Goal: Information Seeking & Learning: Learn about a topic

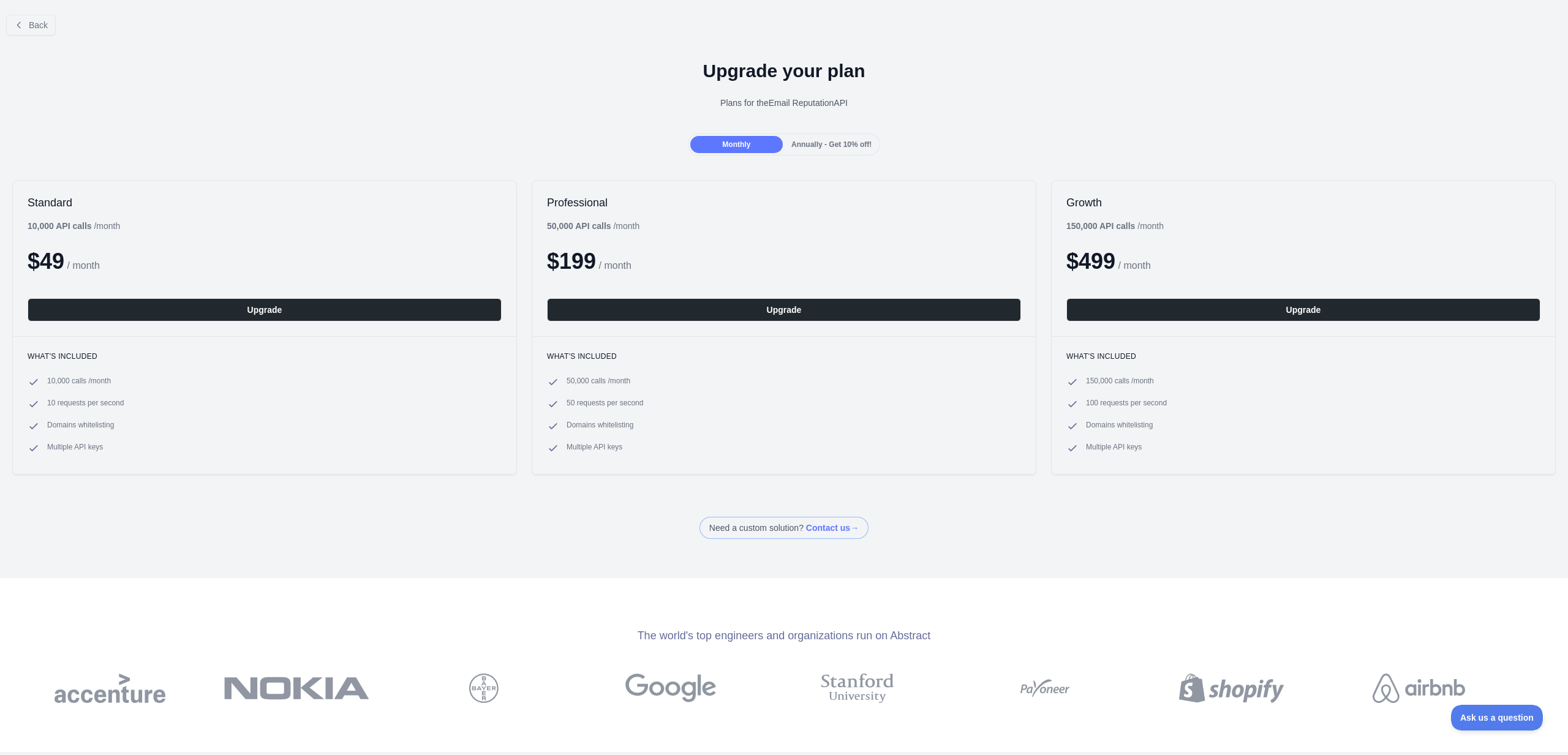
click at [38, 35] on div at bounding box center [784, 377] width 1568 height 755
click at [38, 27] on span "Back" at bounding box center [38, 25] width 19 height 10
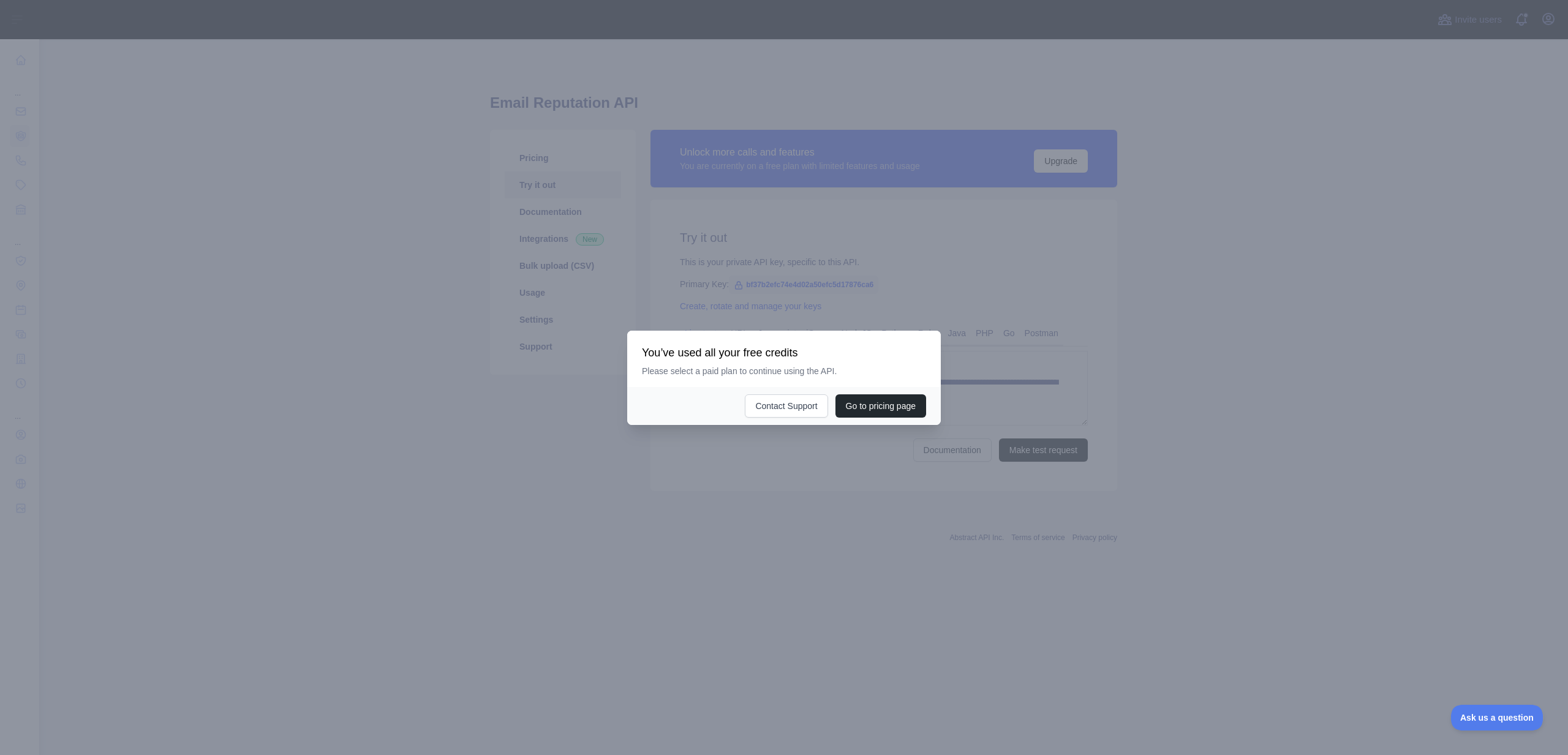
click at [814, 351] on h3 "You’ve used all your free credits" at bounding box center [784, 353] width 284 height 14
click at [889, 410] on button "Go to pricing page" at bounding box center [880, 406] width 91 height 23
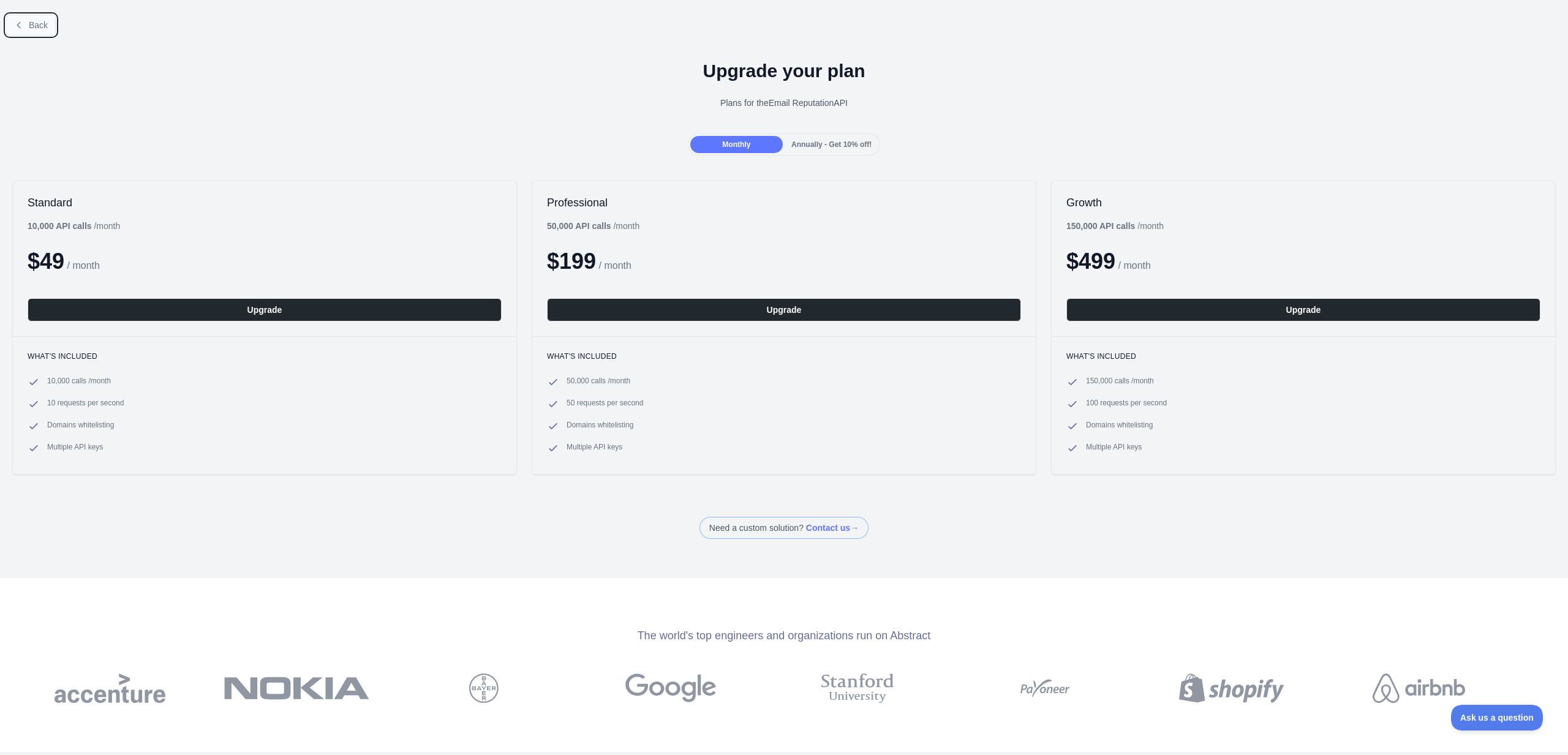
click at [34, 29] on span "Back" at bounding box center [38, 25] width 19 height 10
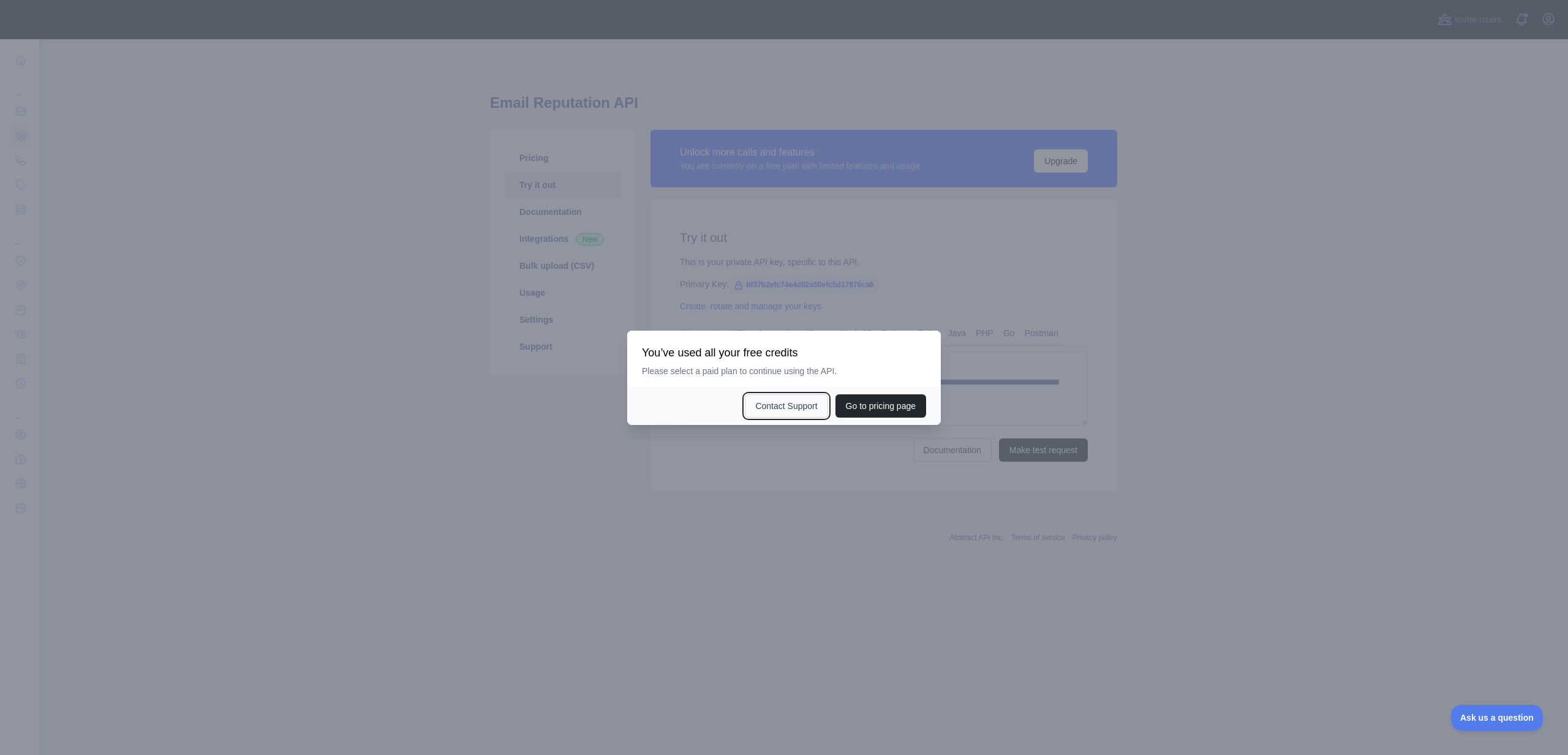
click at [785, 412] on button "Contact Support" at bounding box center [785, 406] width 83 height 23
click at [579, 272] on div at bounding box center [784, 377] width 1568 height 755
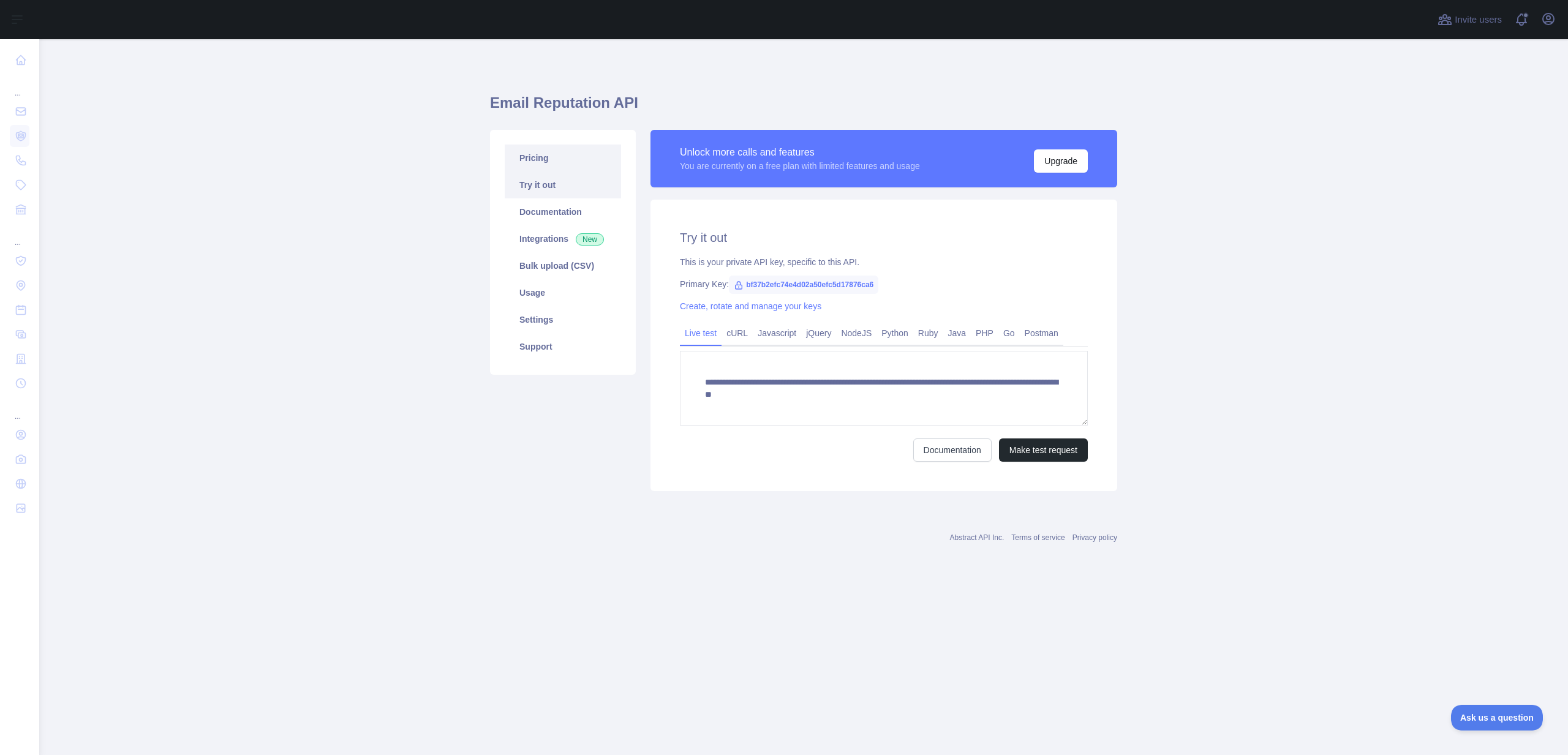
click at [571, 156] on link "Pricing" at bounding box center [562, 158] width 116 height 27
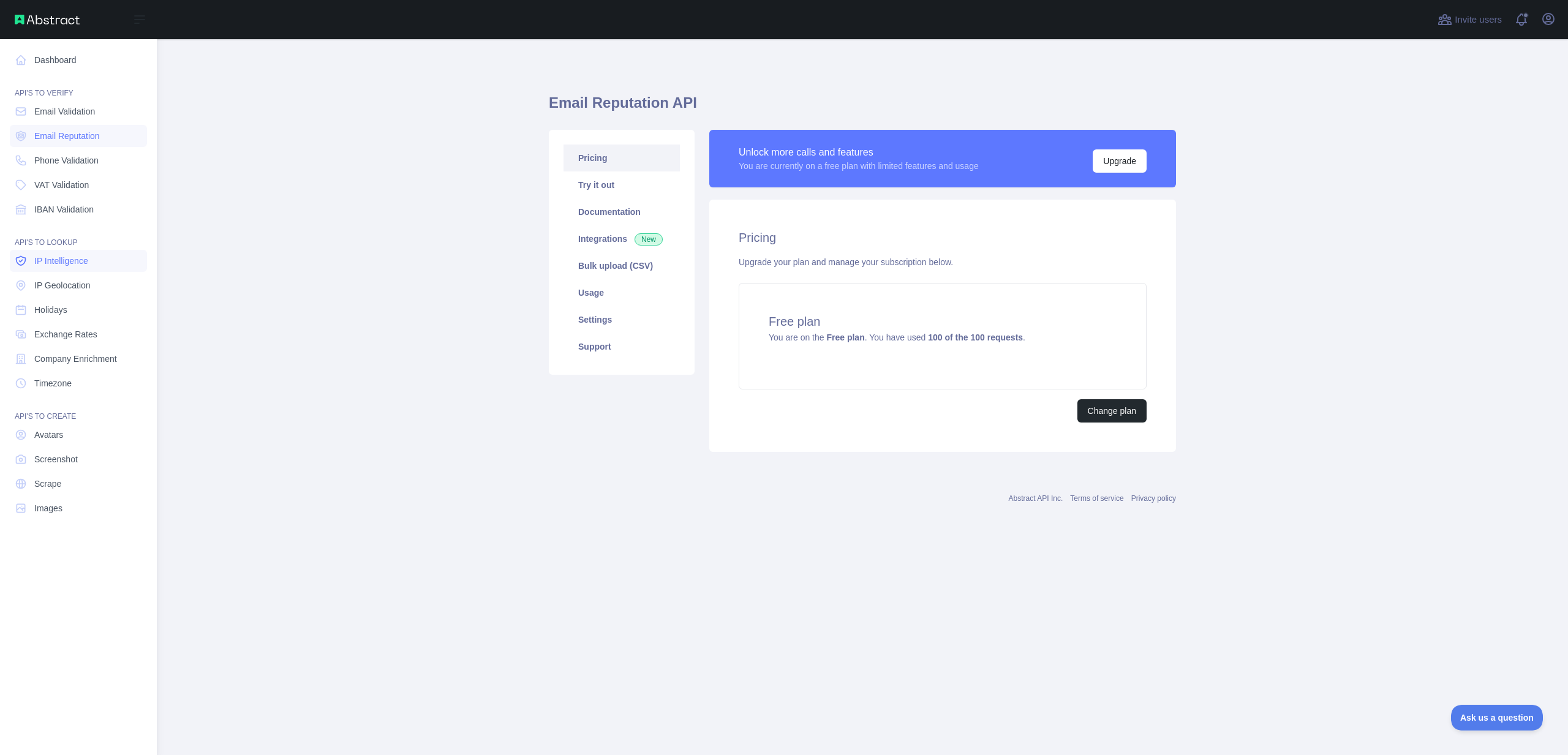
click at [59, 258] on span "IP Intelligence" at bounding box center [61, 261] width 54 height 12
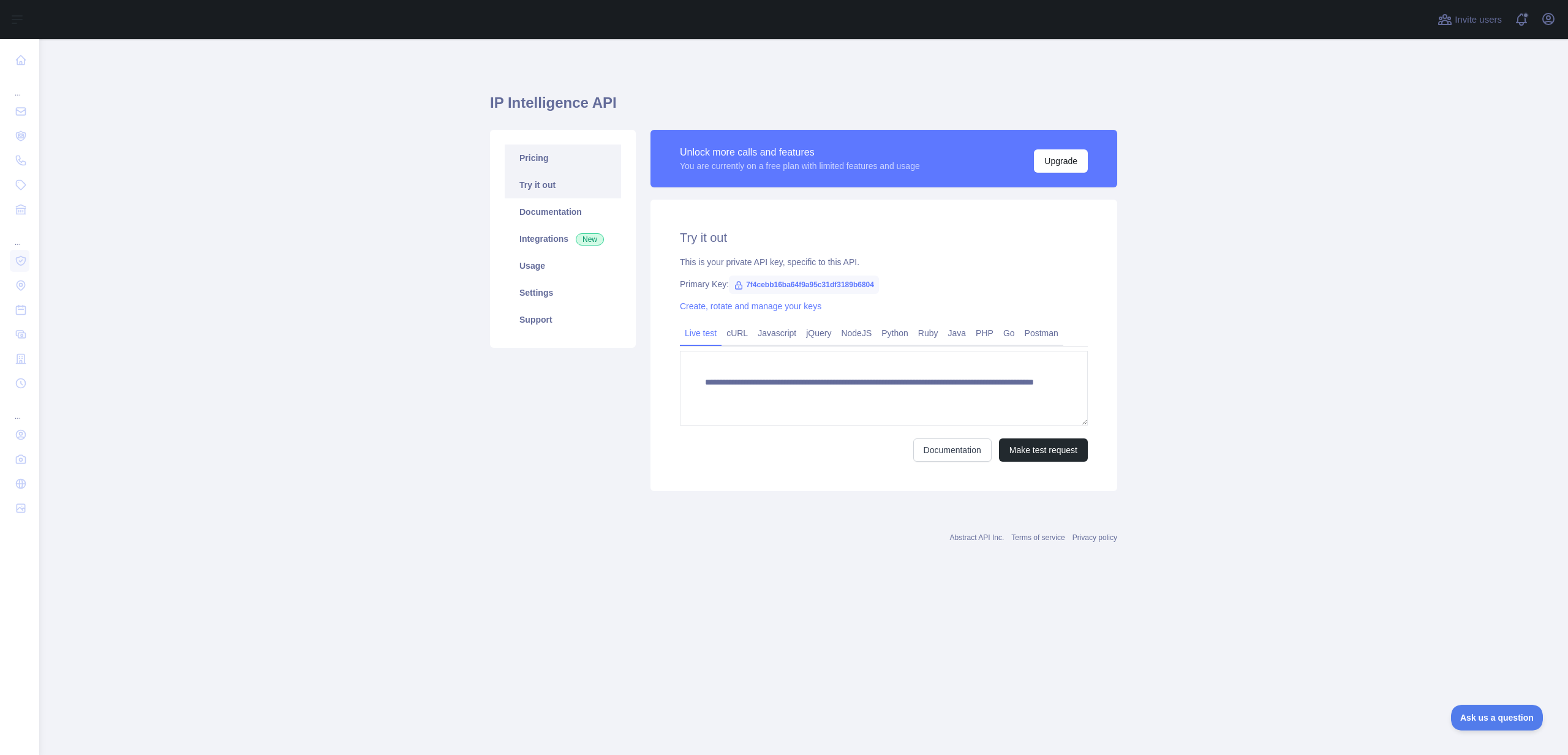
click at [568, 160] on link "Pricing" at bounding box center [562, 158] width 116 height 27
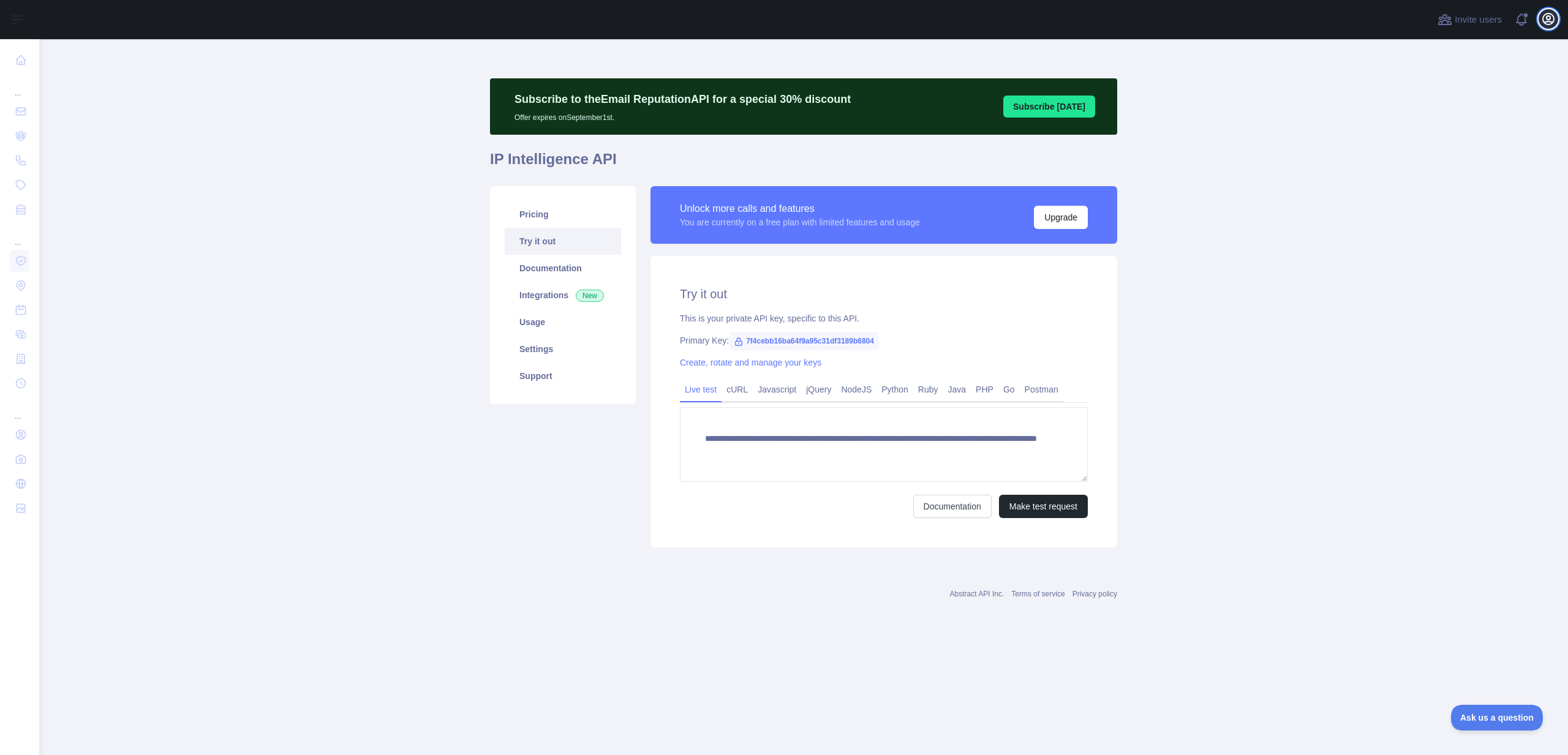
click at [1555, 22] on icon "button" at bounding box center [1548, 19] width 14 height 14
click at [1509, 55] on p "yash.patel@1800gotjunk.com" at bounding box center [1489, 61] width 118 height 12
click at [1457, 156] on button "Sign out" at bounding box center [1489, 160] width 137 height 22
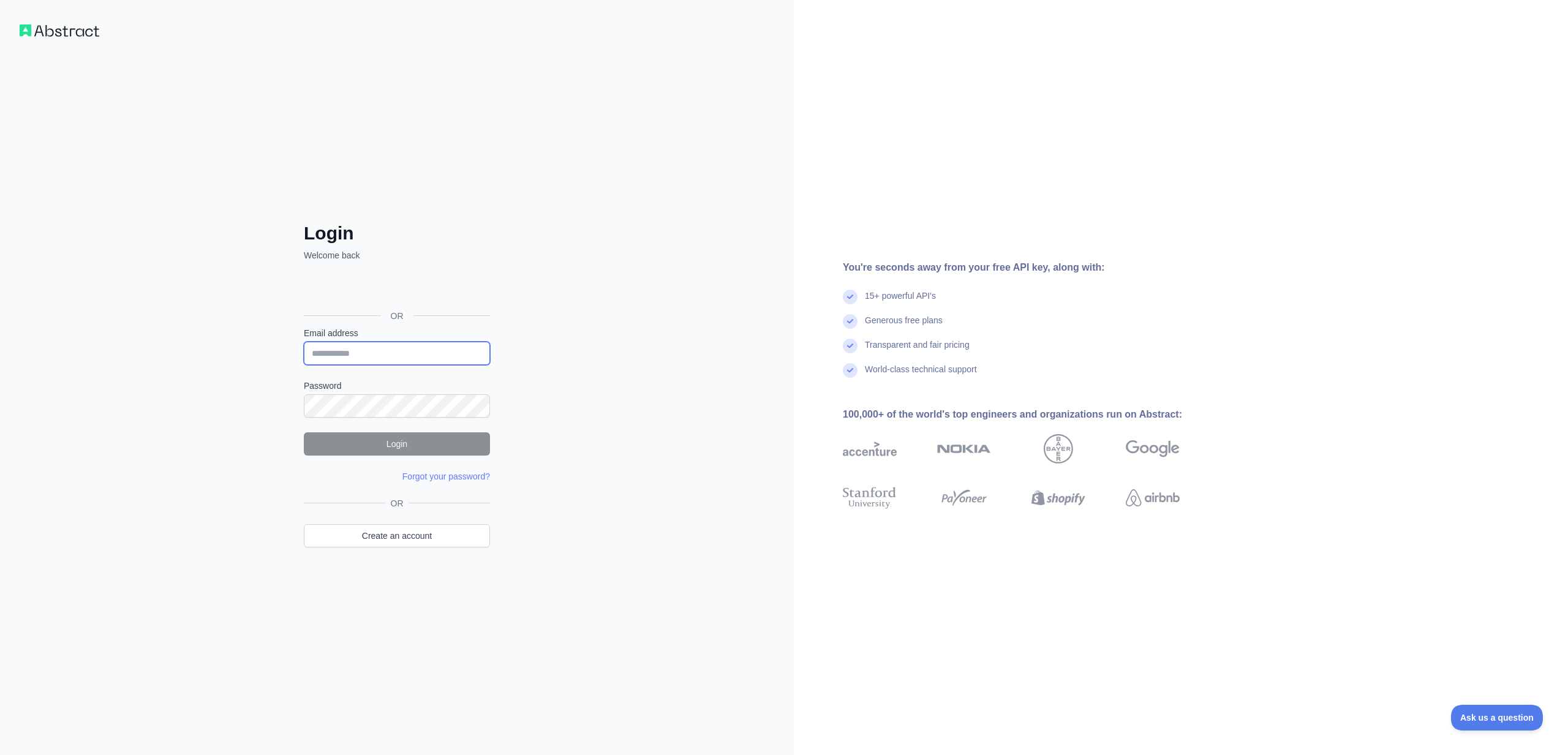
click at [342, 359] on input "Email address" at bounding box center [397, 353] width 186 height 23
click at [350, 356] on input "**********" at bounding box center [397, 353] width 186 height 23
click at [351, 355] on input "**********" at bounding box center [397, 353] width 186 height 23
click at [364, 444] on button "Login" at bounding box center [397, 444] width 186 height 23
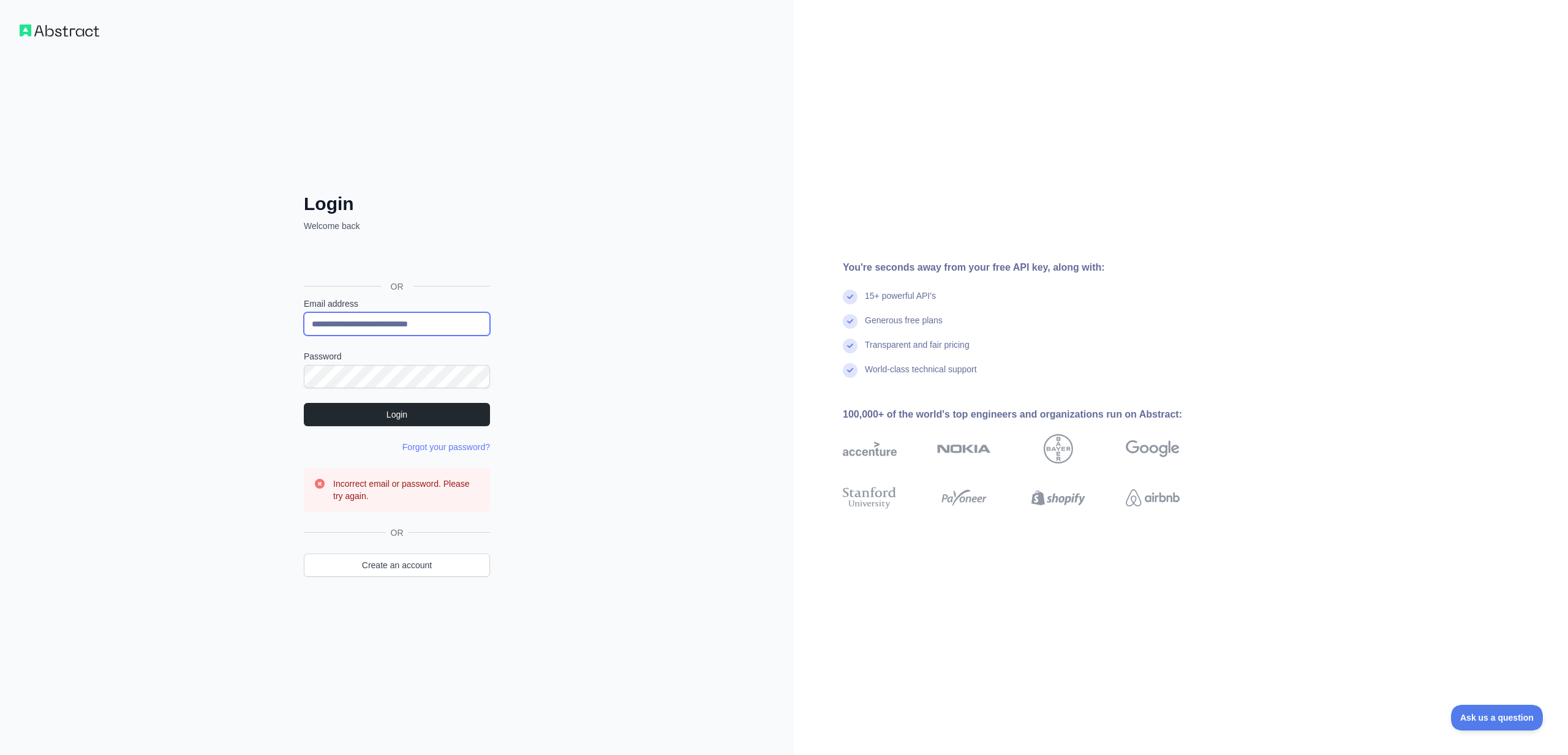
drag, startPoint x: 352, startPoint y: 325, endPoint x: 374, endPoint y: 325, distance: 22.0
click at [374, 325] on input "**********" at bounding box center [397, 323] width 186 height 23
type input "**********"
click at [602, 357] on div "**********" at bounding box center [396, 377] width 793 height 755
click at [398, 566] on link "Create an account" at bounding box center [397, 565] width 186 height 23
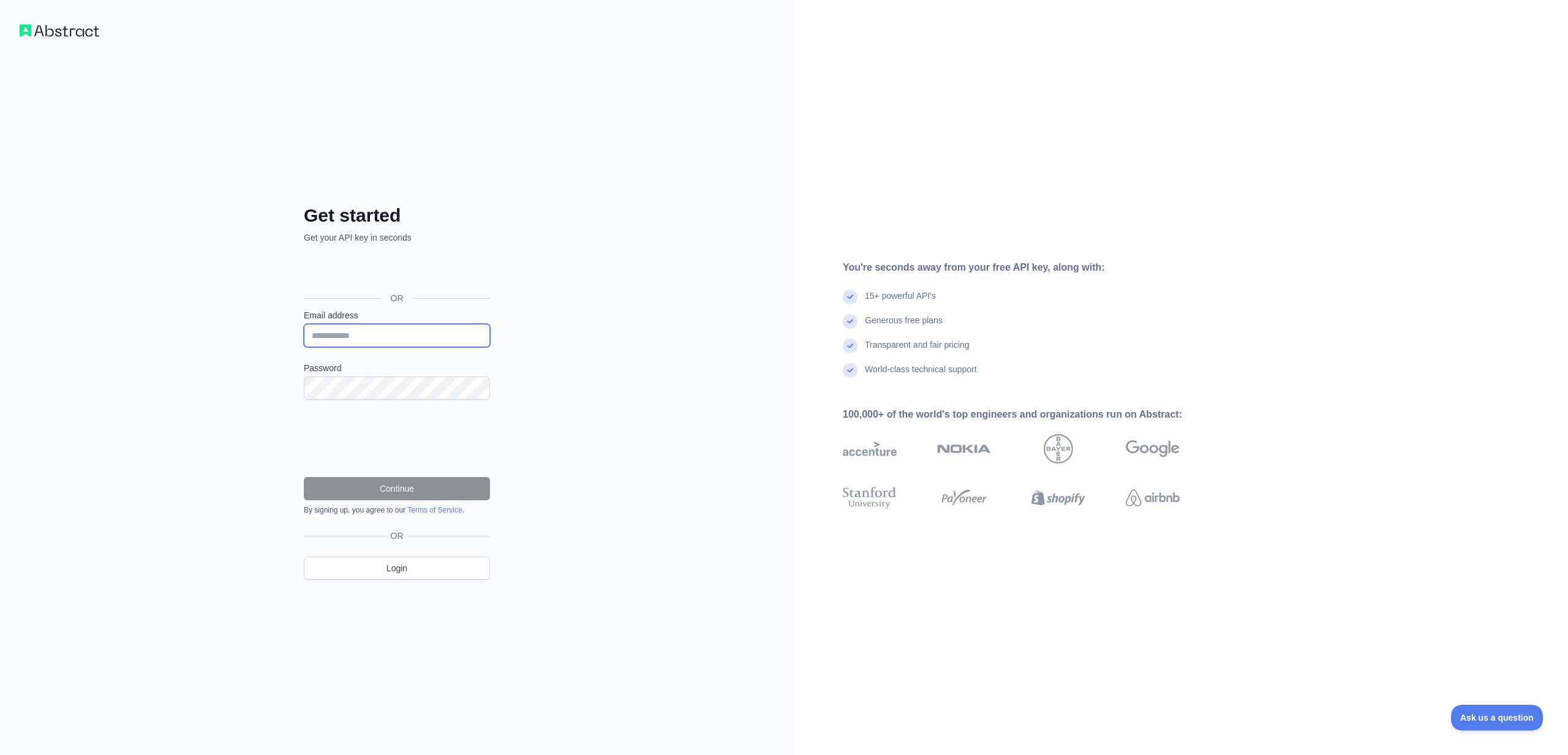
click at [330, 330] on input "Email address" at bounding box center [397, 335] width 186 height 23
click at [354, 339] on input "**********" at bounding box center [397, 335] width 186 height 23
type input "**********"
click at [394, 493] on button "Continue" at bounding box center [397, 489] width 186 height 23
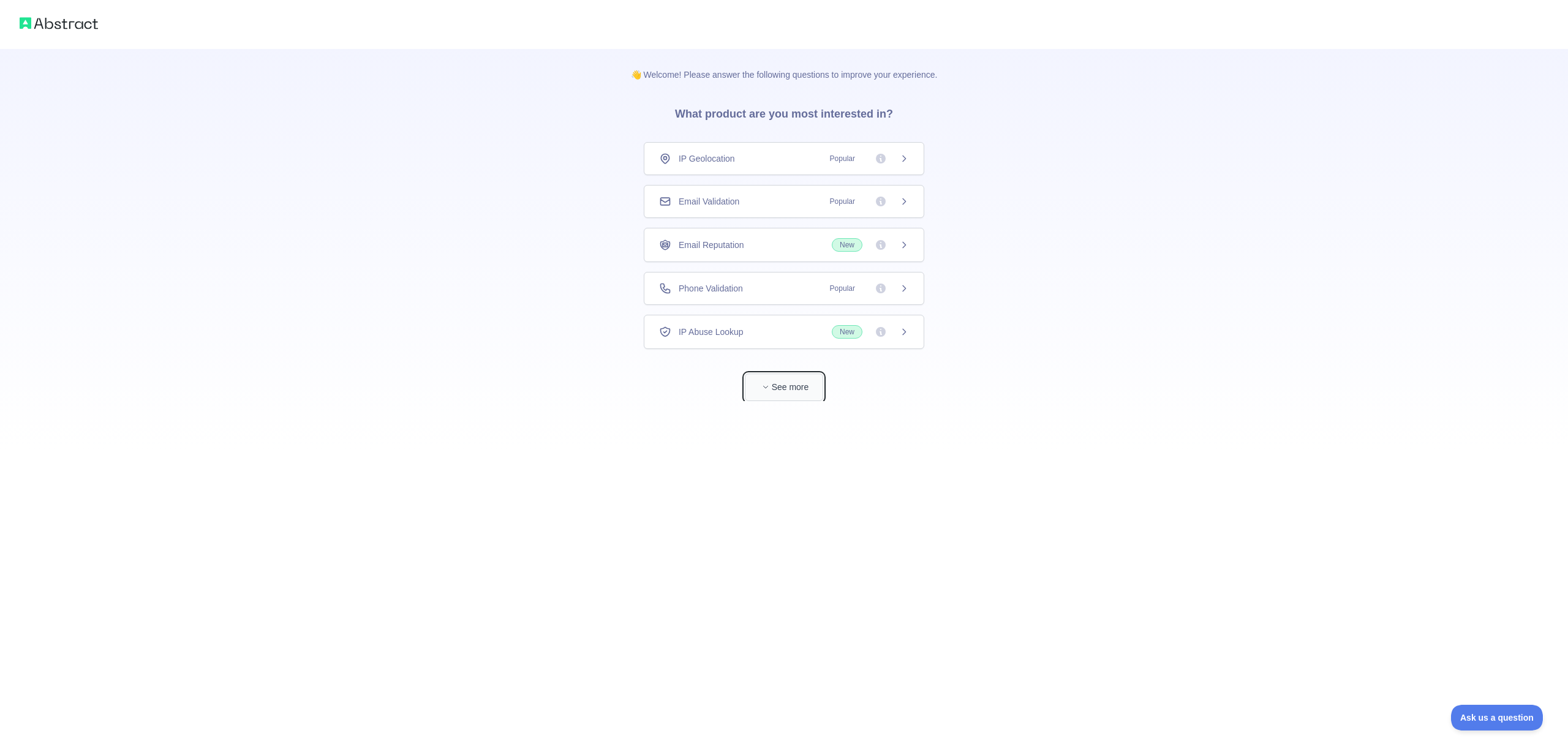
click at [809, 392] on button "See more" at bounding box center [784, 388] width 79 height 27
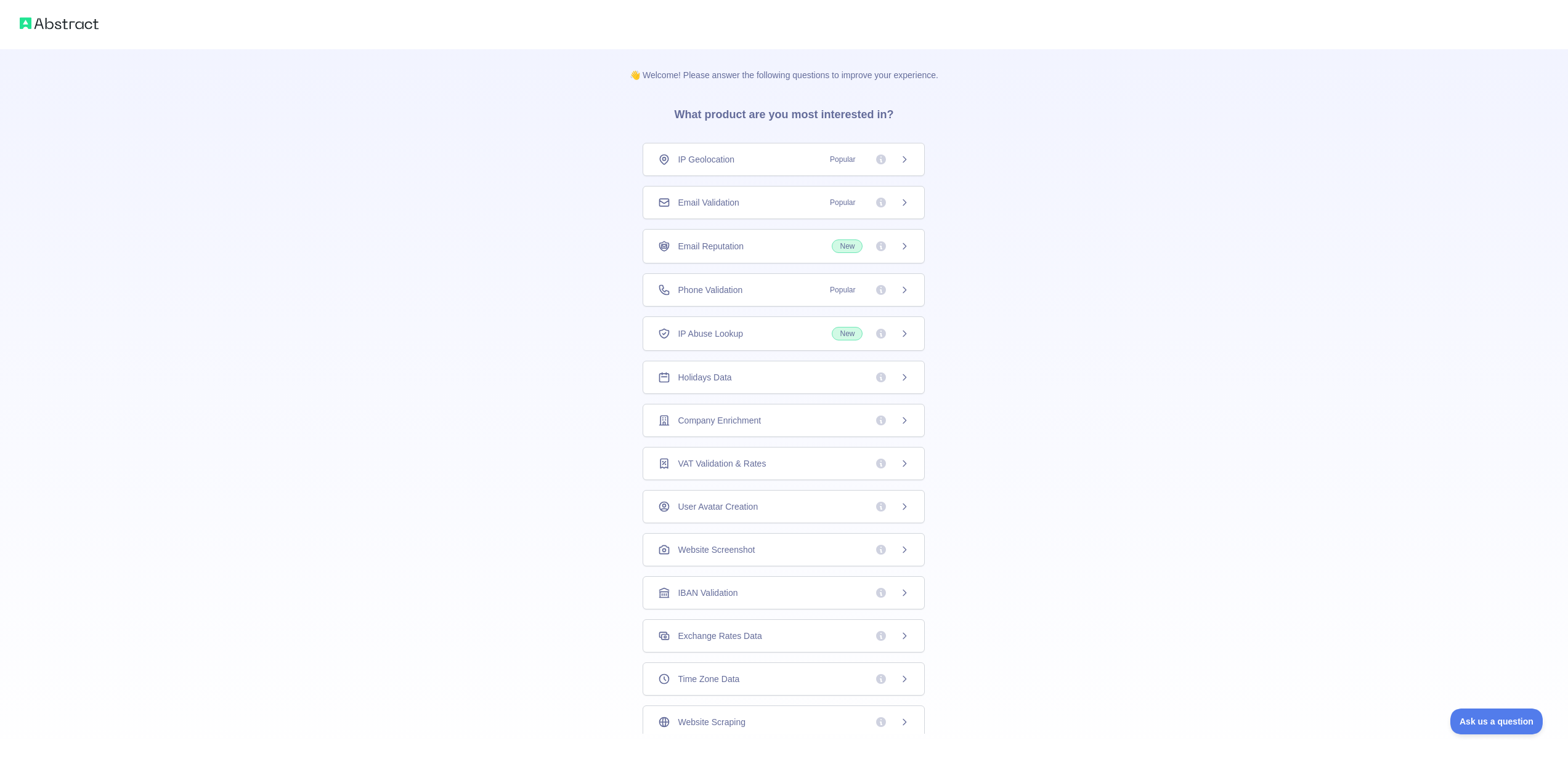
click at [732, 240] on span "Email Reputation" at bounding box center [711, 246] width 66 height 12
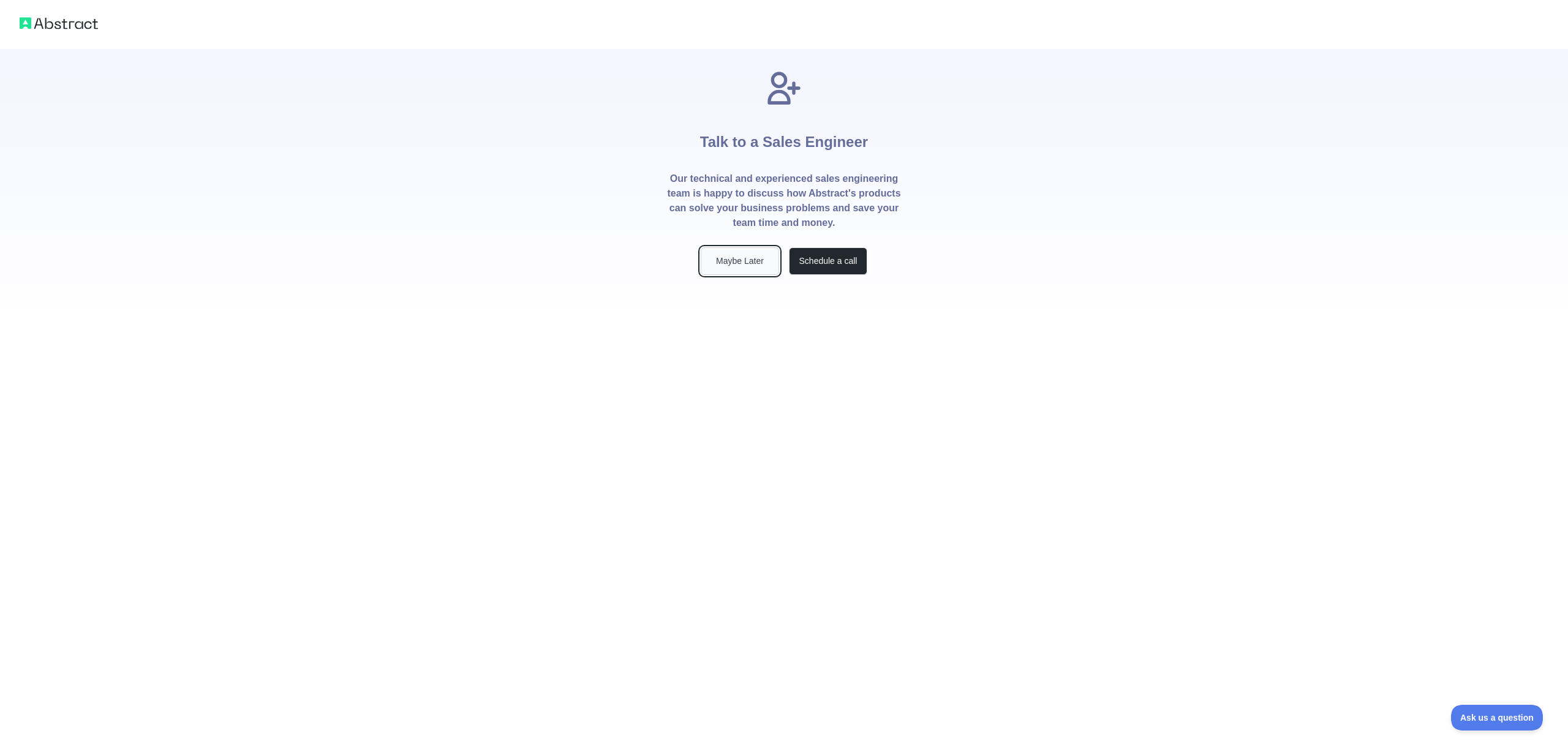
click at [736, 270] on button "Maybe Later" at bounding box center [739, 261] width 79 height 27
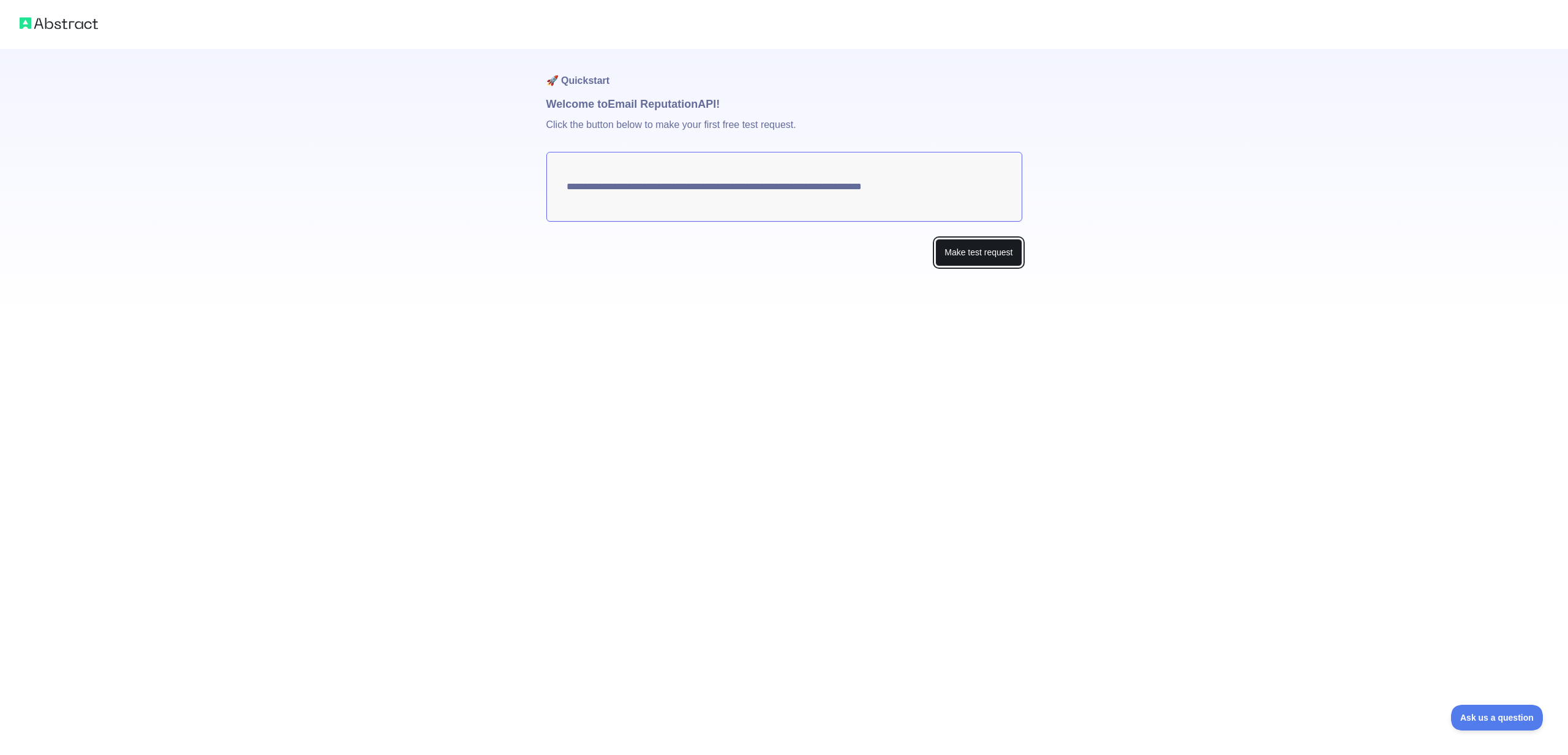
click at [970, 258] on button "Make test request" at bounding box center [978, 253] width 87 height 27
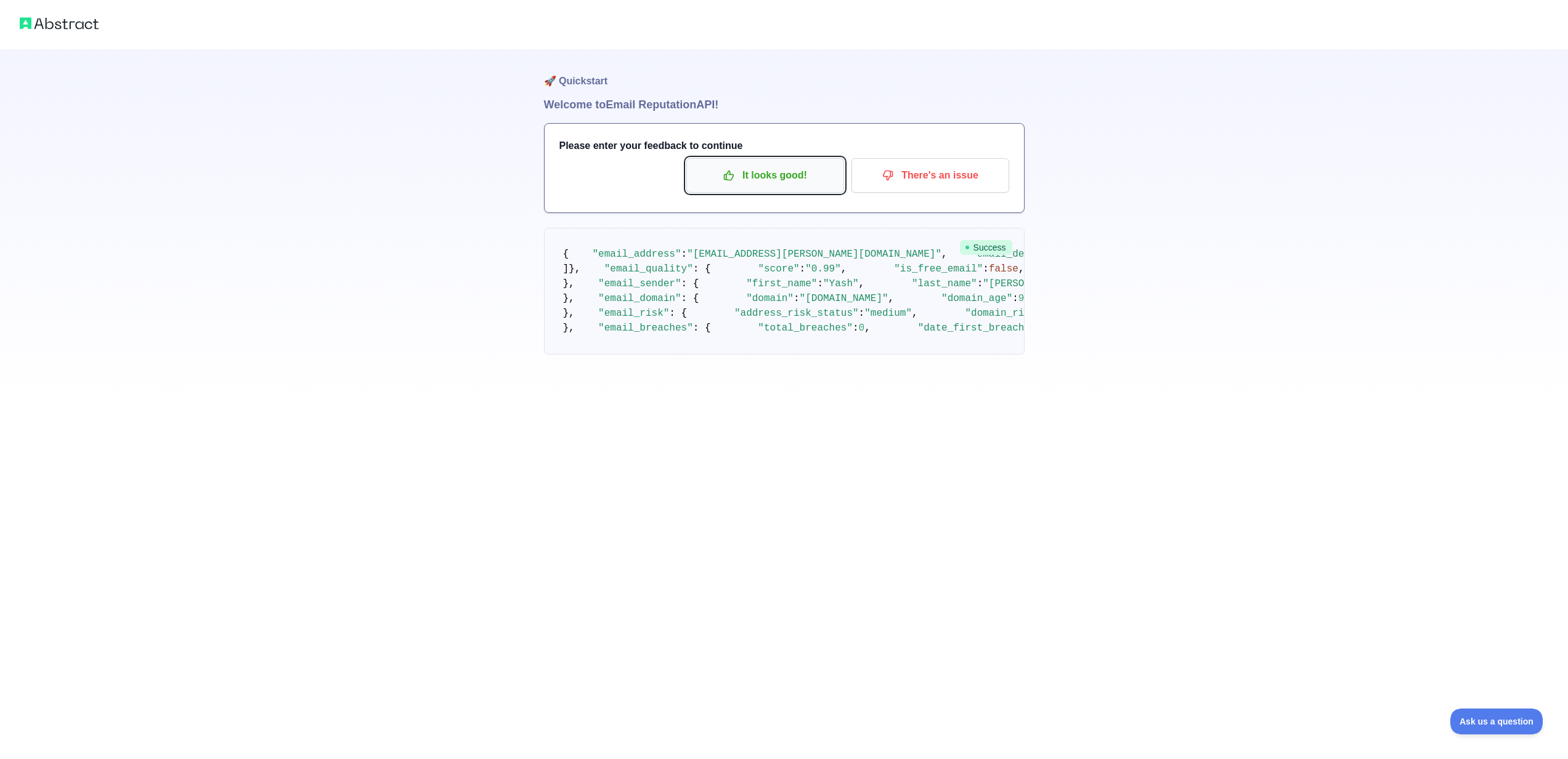
click at [772, 174] on p "It looks good!" at bounding box center [765, 176] width 140 height 21
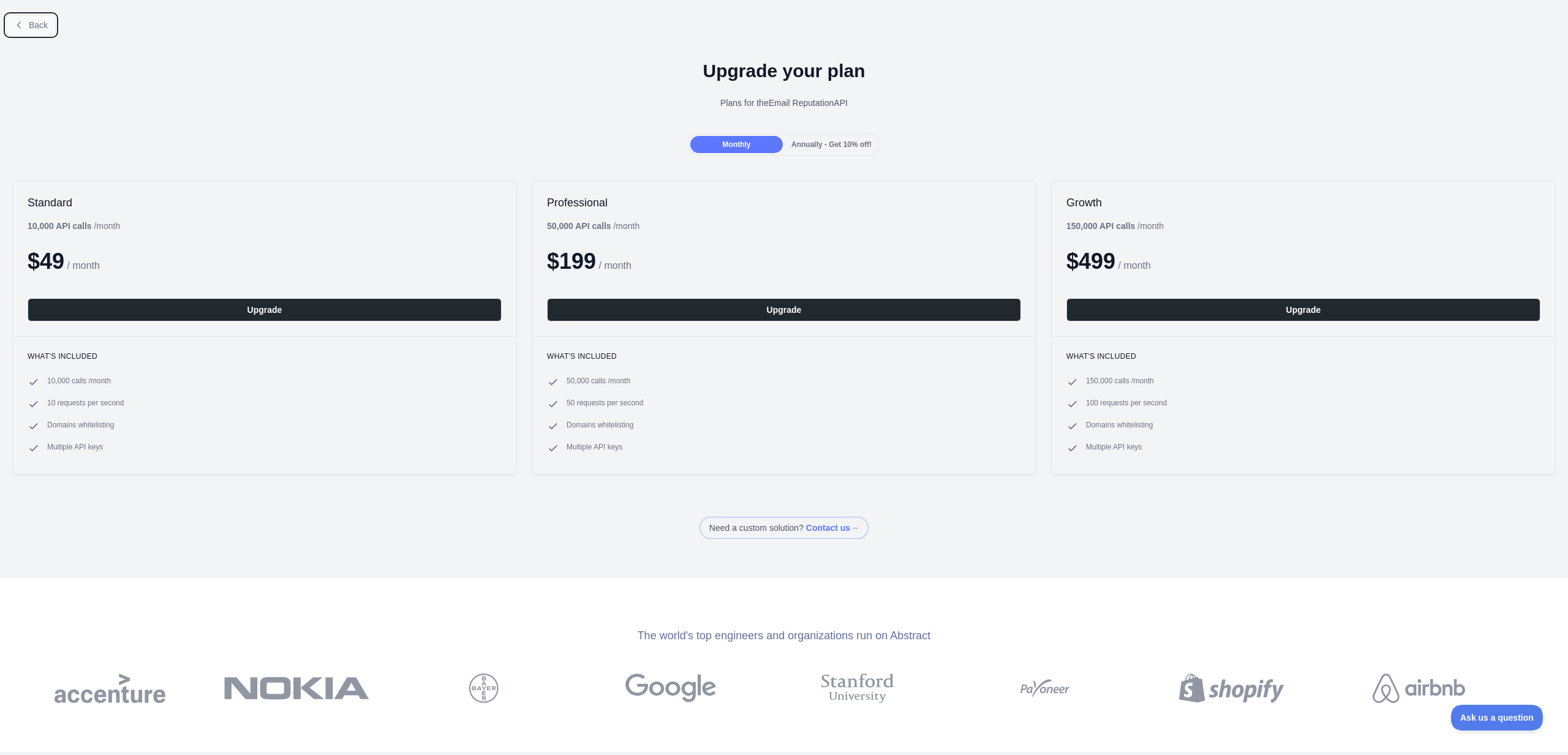
click at [35, 25] on span "Back" at bounding box center [38, 25] width 19 height 10
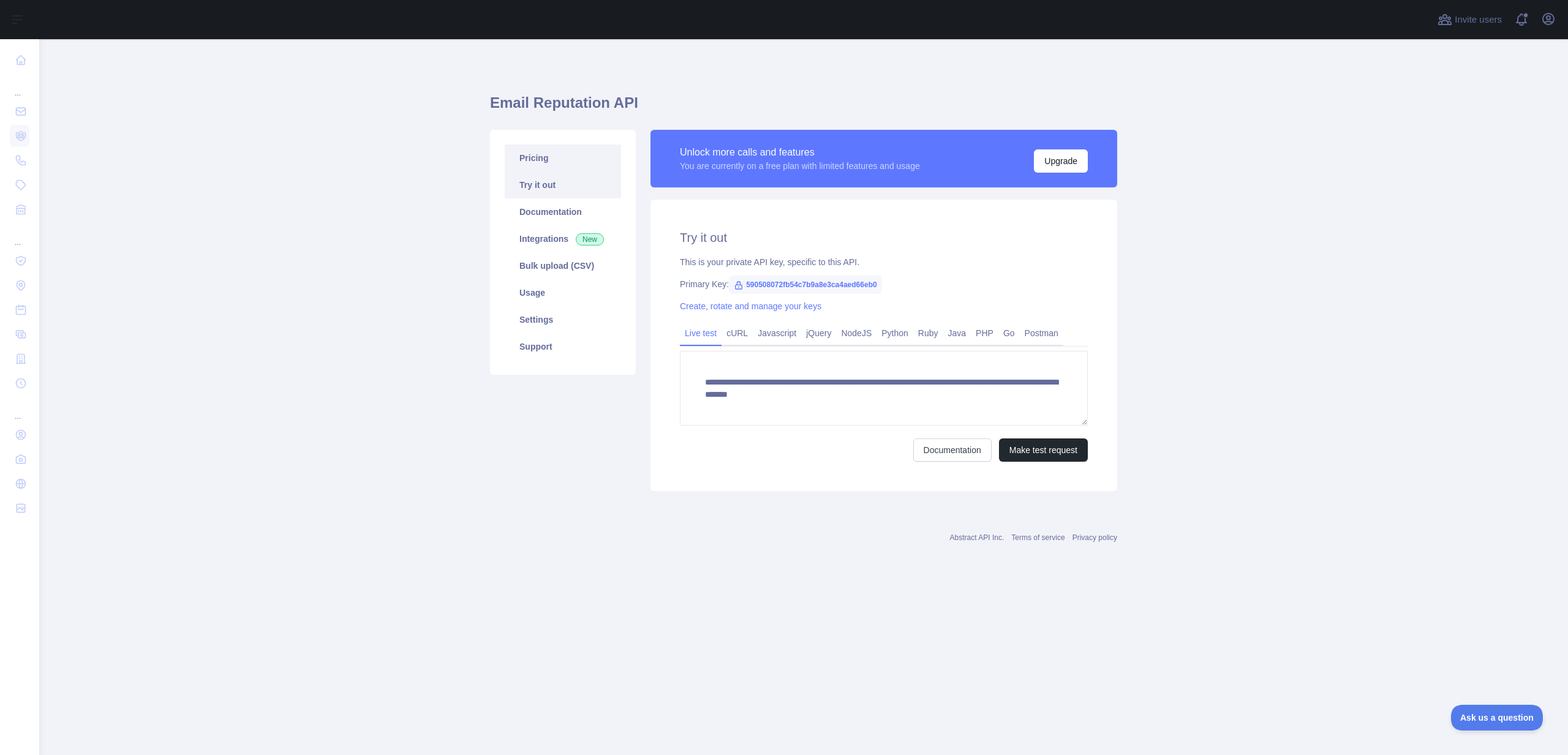
click at [541, 152] on link "Pricing" at bounding box center [562, 158] width 116 height 27
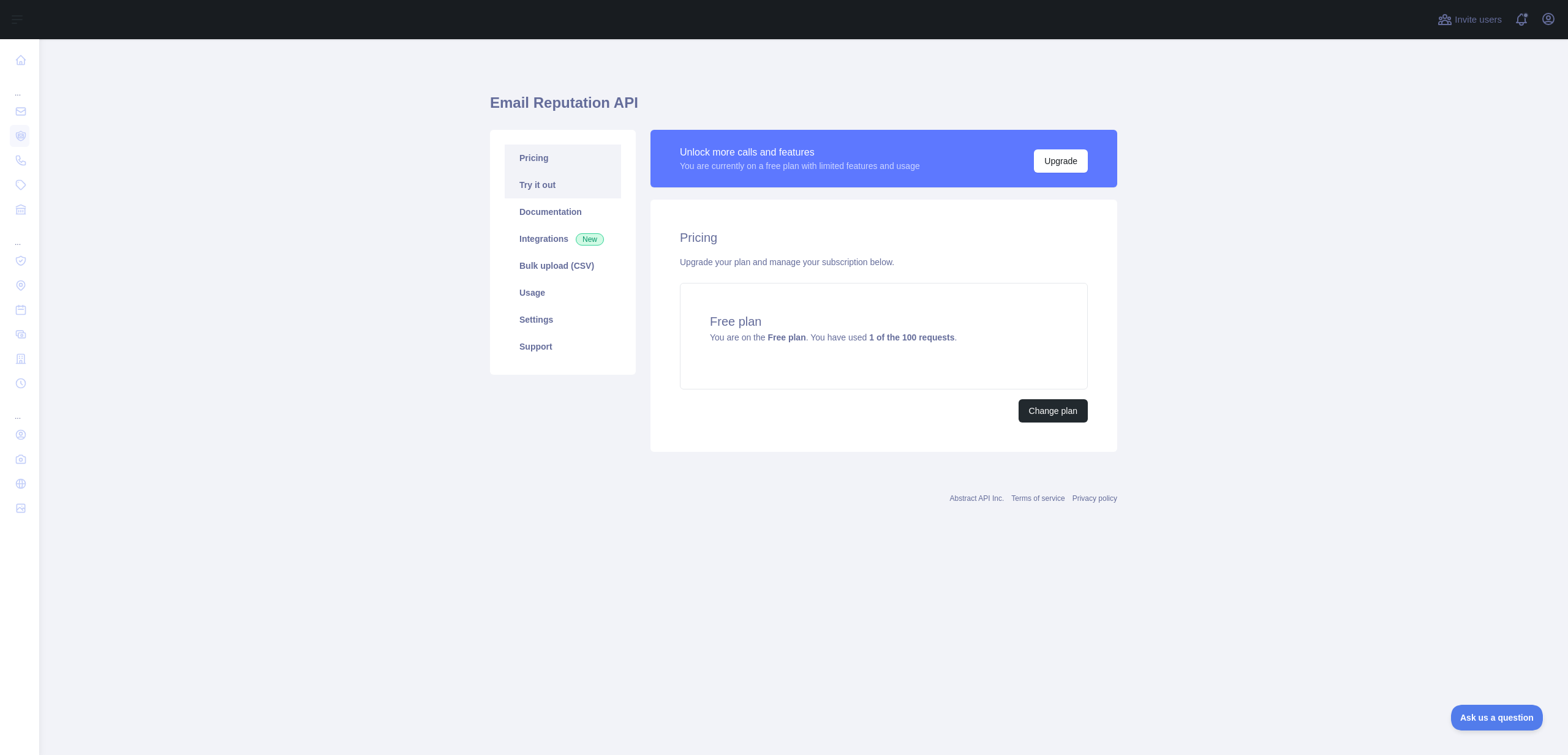
click at [555, 188] on link "Try it out" at bounding box center [562, 185] width 116 height 27
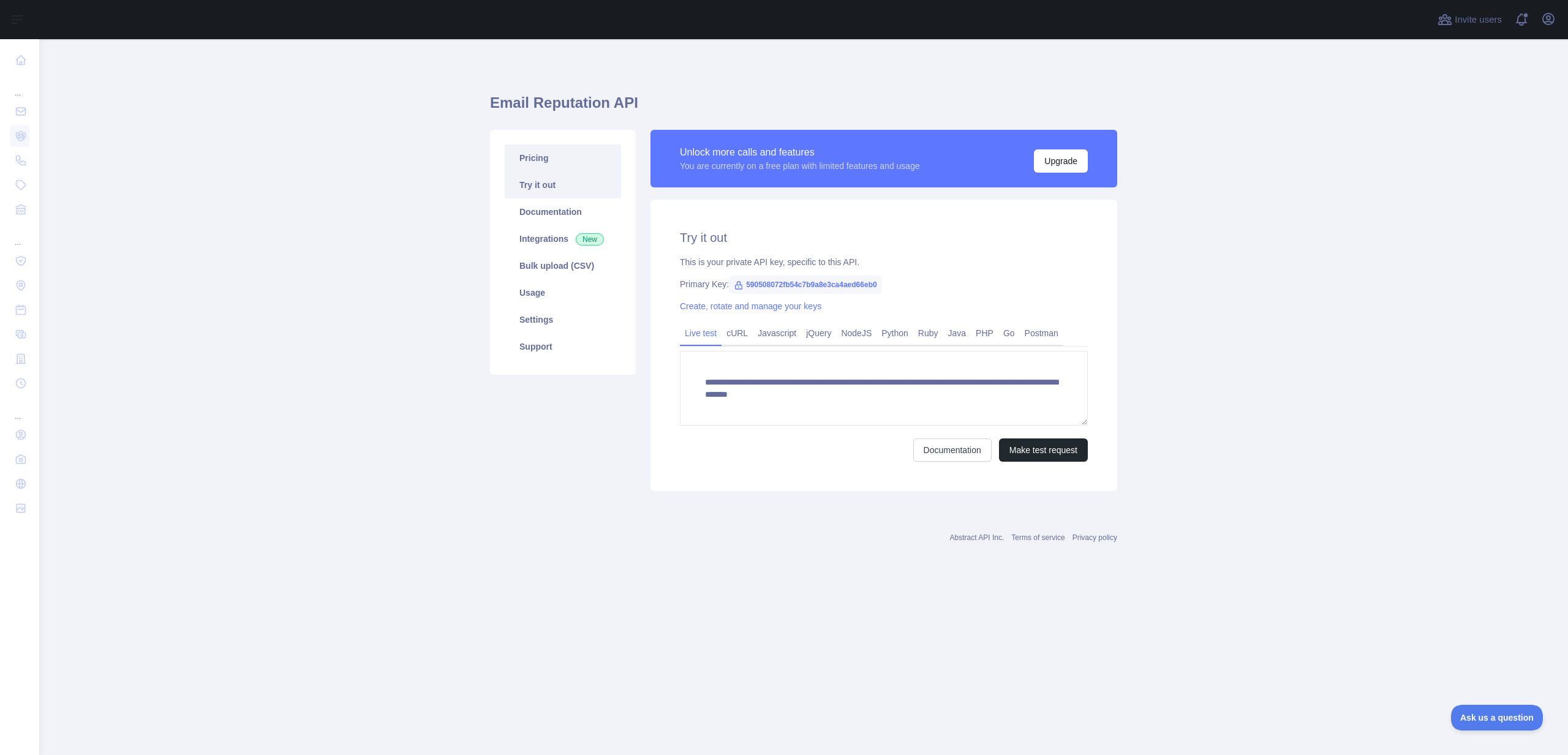
click at [550, 160] on link "Pricing" at bounding box center [562, 158] width 116 height 27
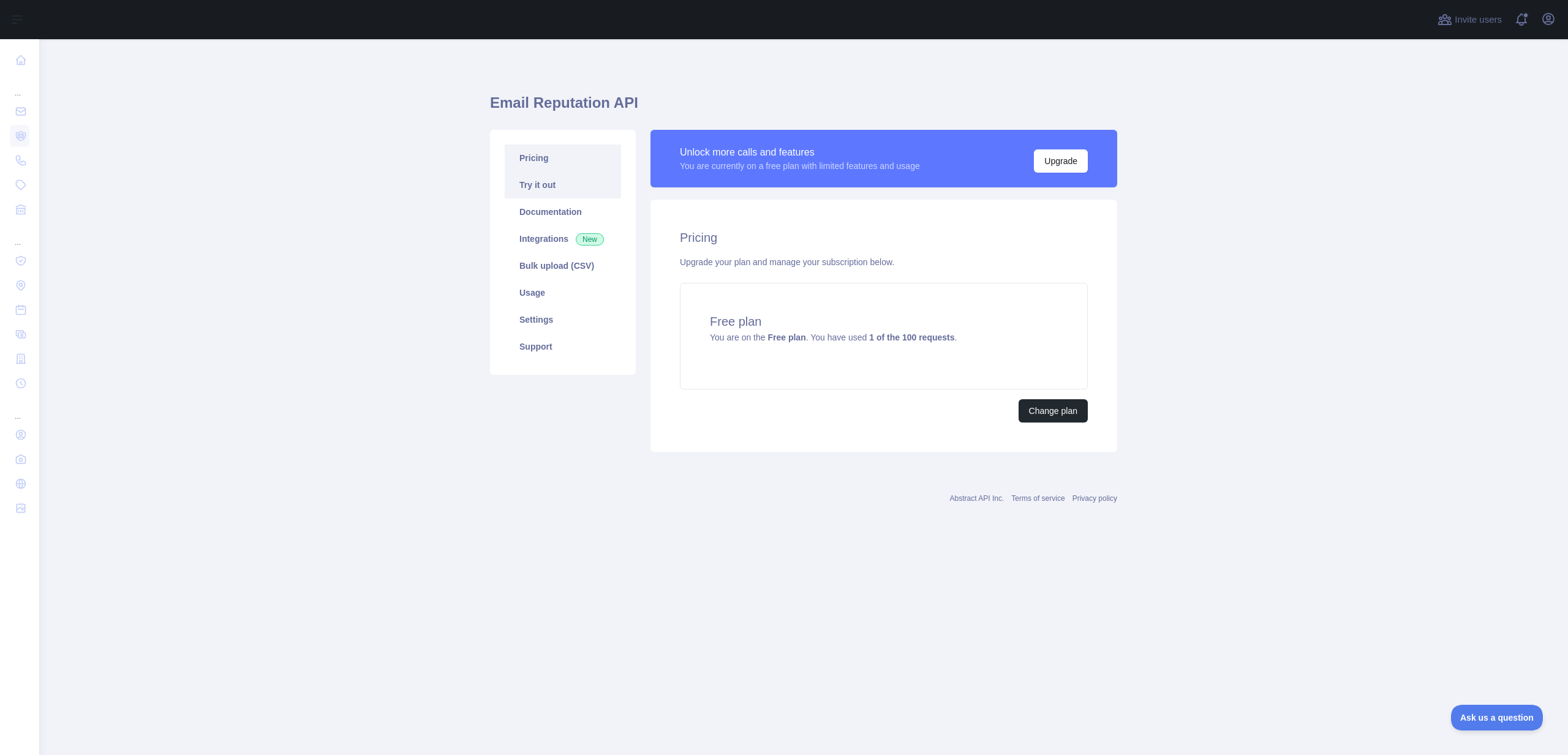
click at [550, 179] on link "Try it out" at bounding box center [562, 185] width 116 height 27
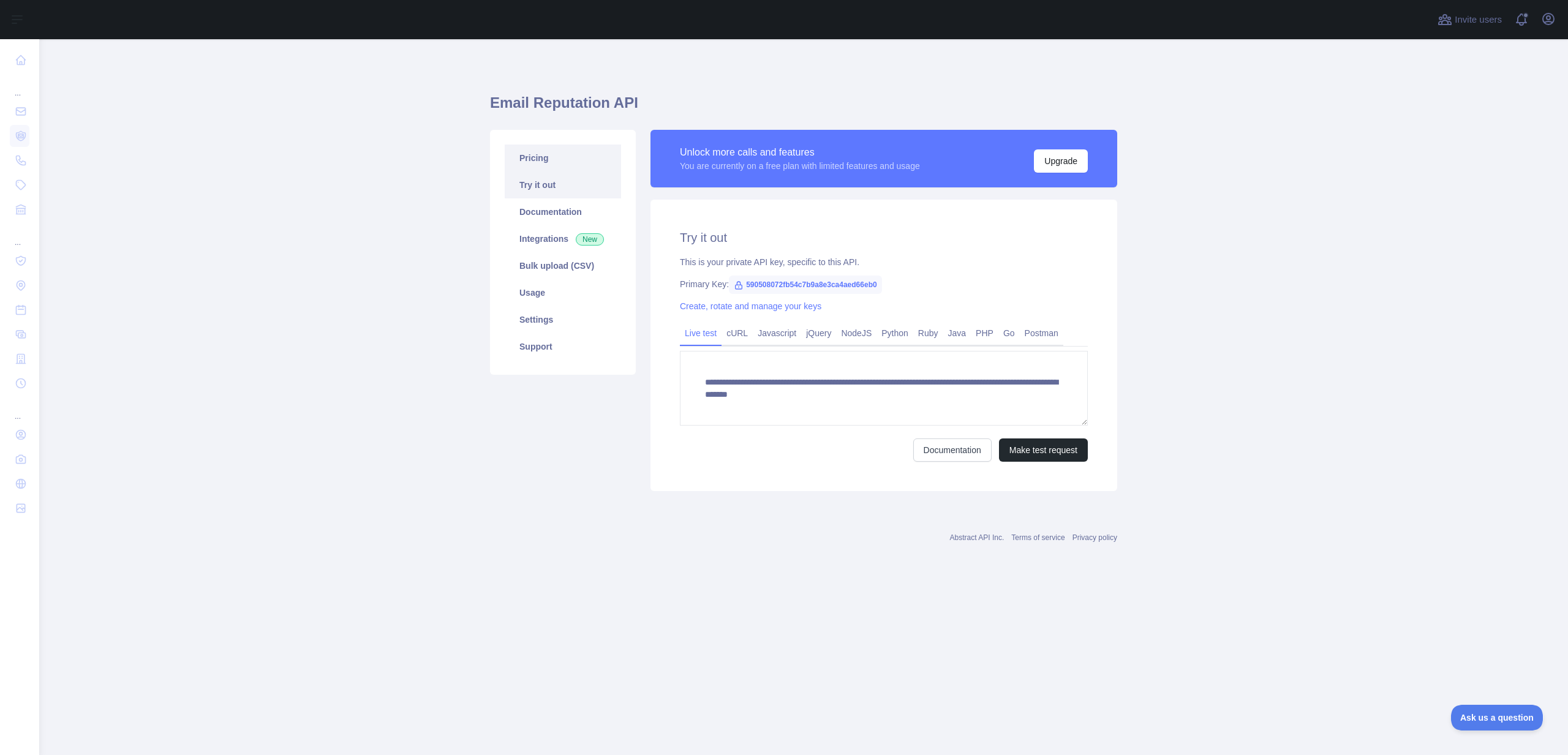
click at [550, 162] on link "Pricing" at bounding box center [562, 158] width 116 height 27
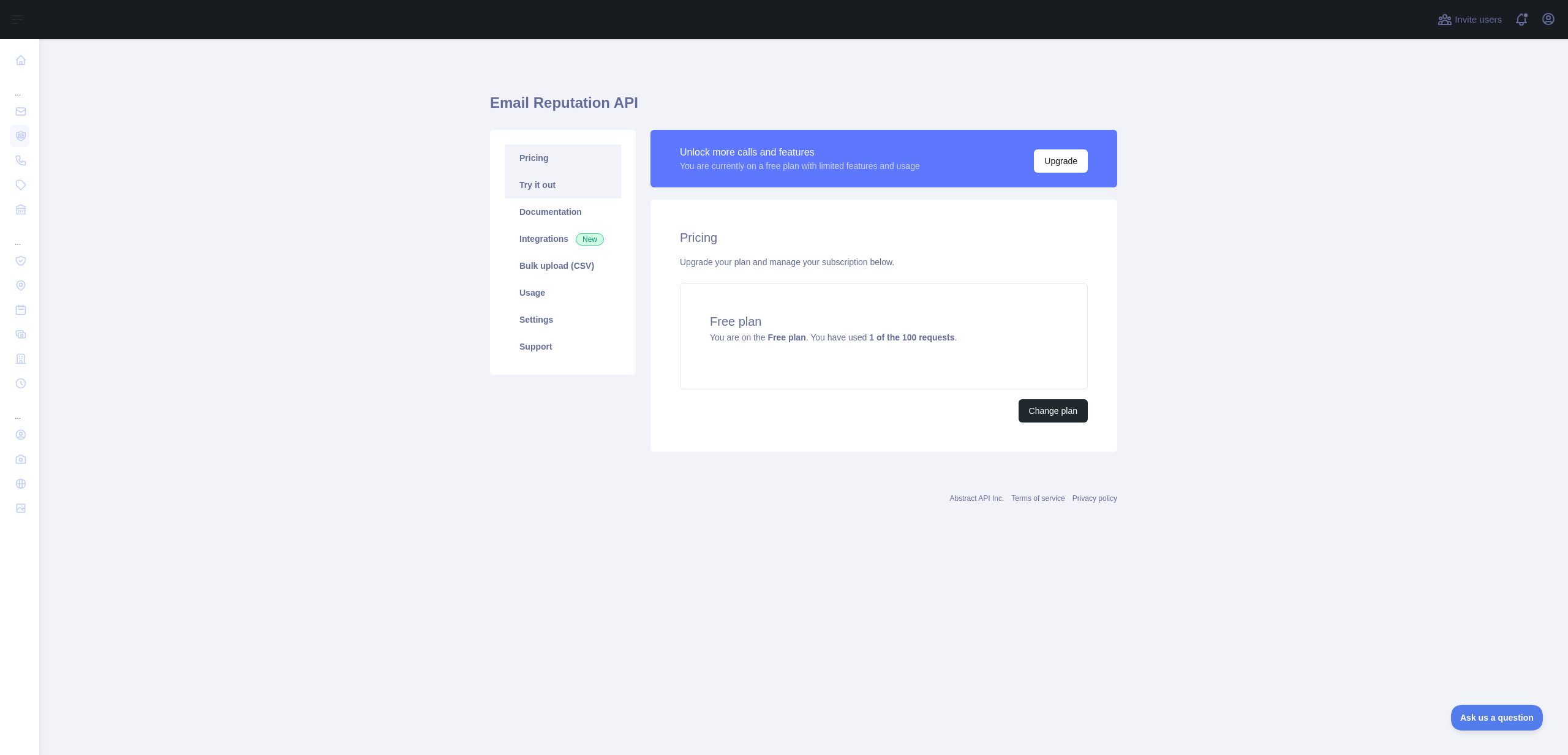
click at [545, 178] on link "Try it out" at bounding box center [562, 185] width 116 height 27
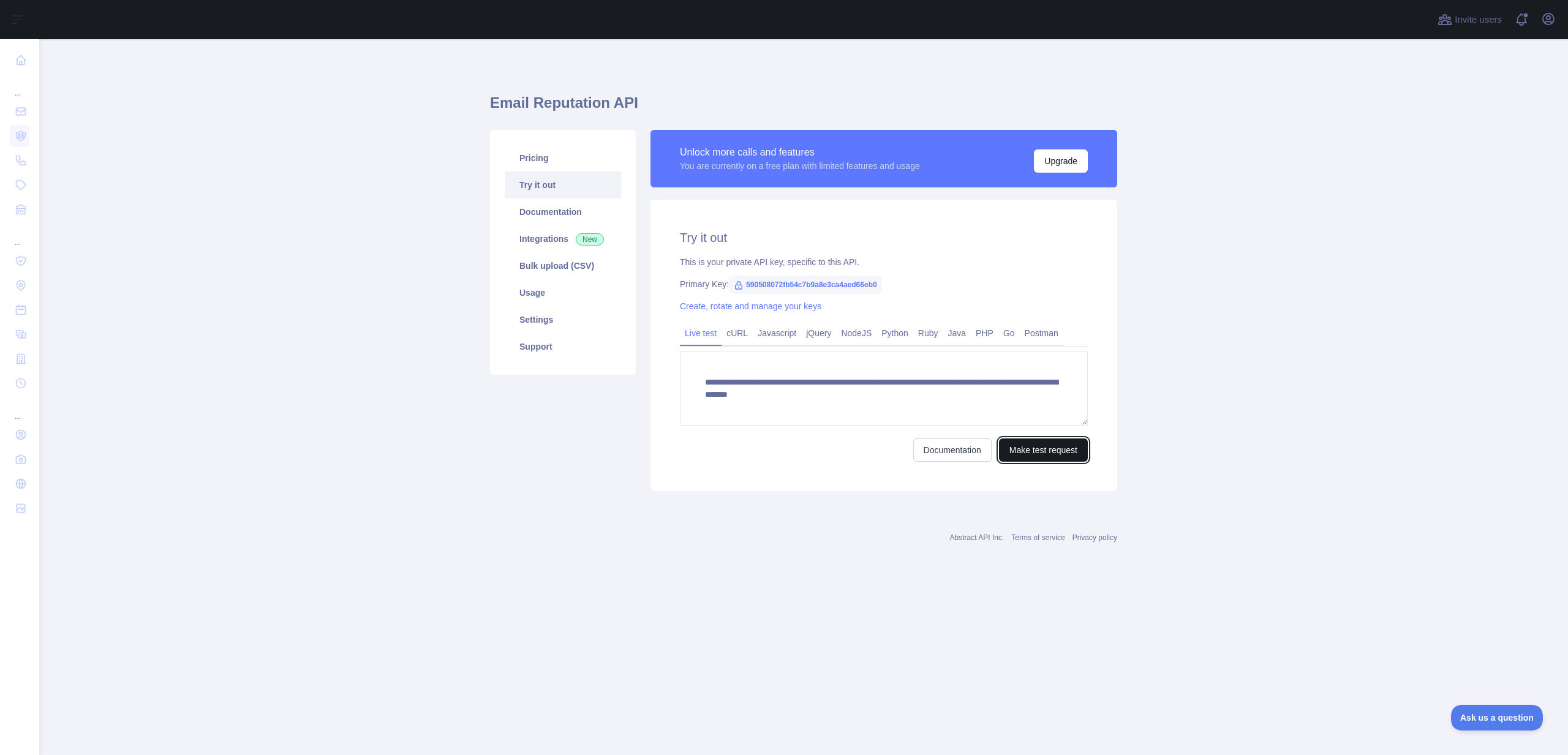
click at [1019, 444] on button "Make test request" at bounding box center [1043, 450] width 89 height 23
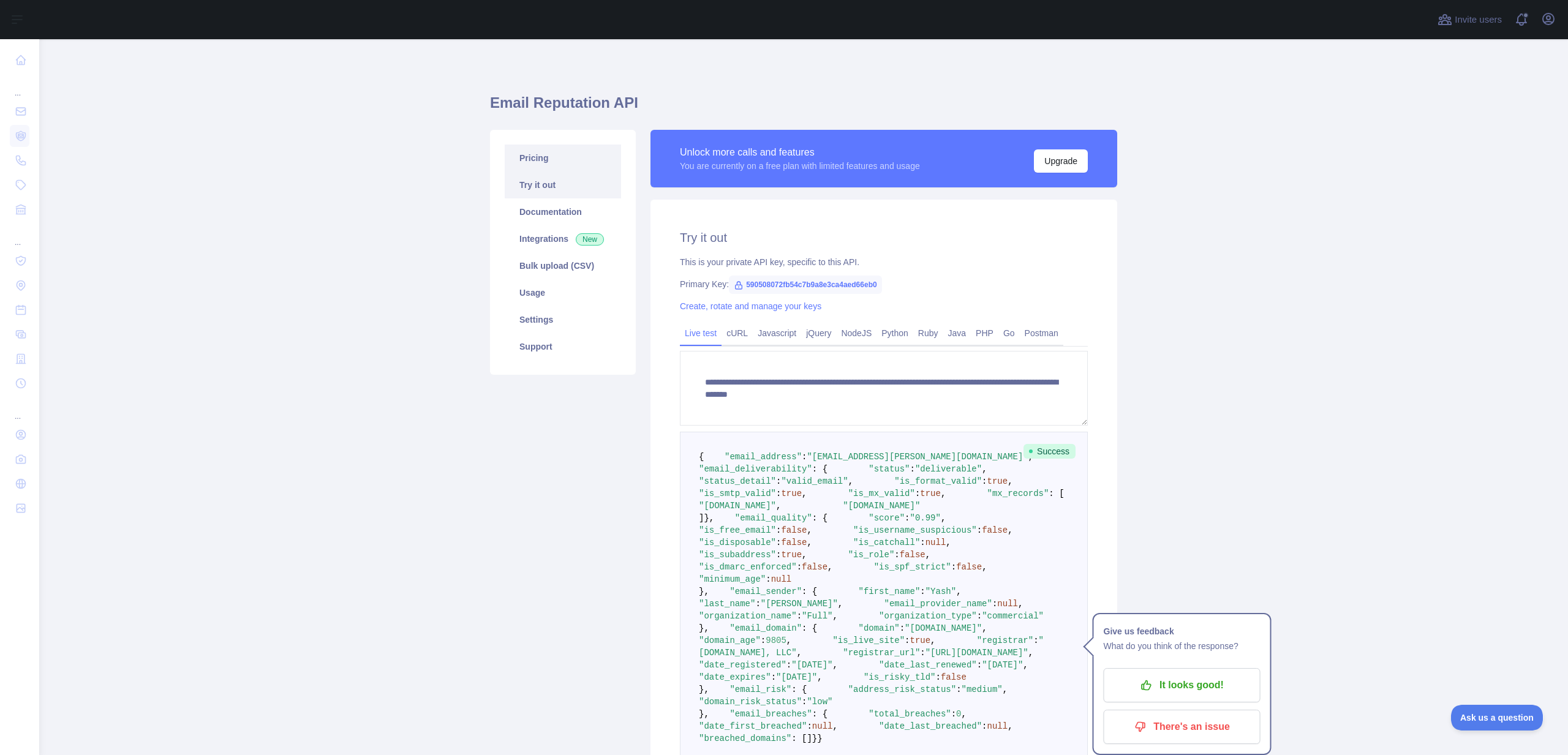
click at [555, 162] on link "Pricing" at bounding box center [562, 158] width 116 height 27
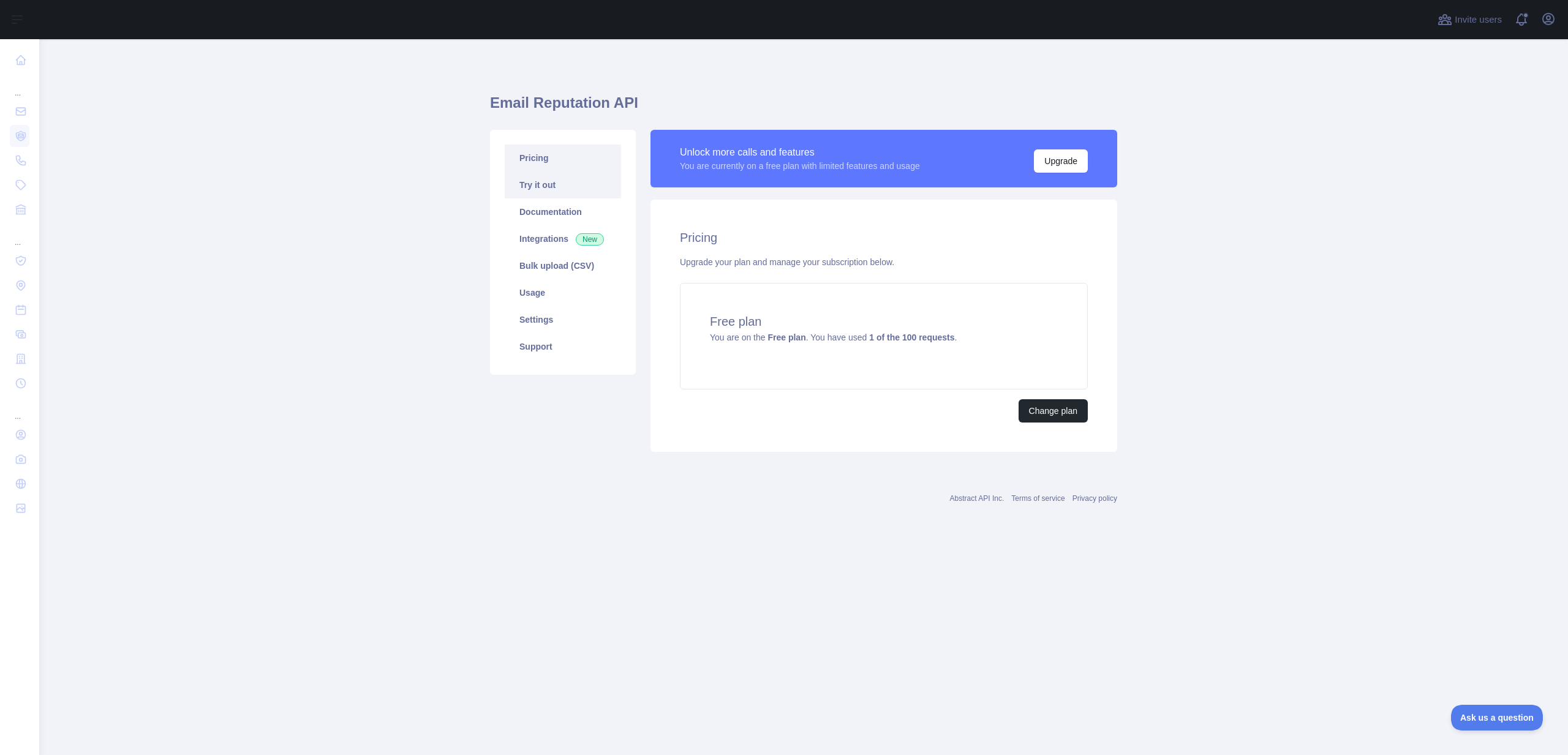
click at [545, 193] on link "Try it out" at bounding box center [562, 185] width 116 height 27
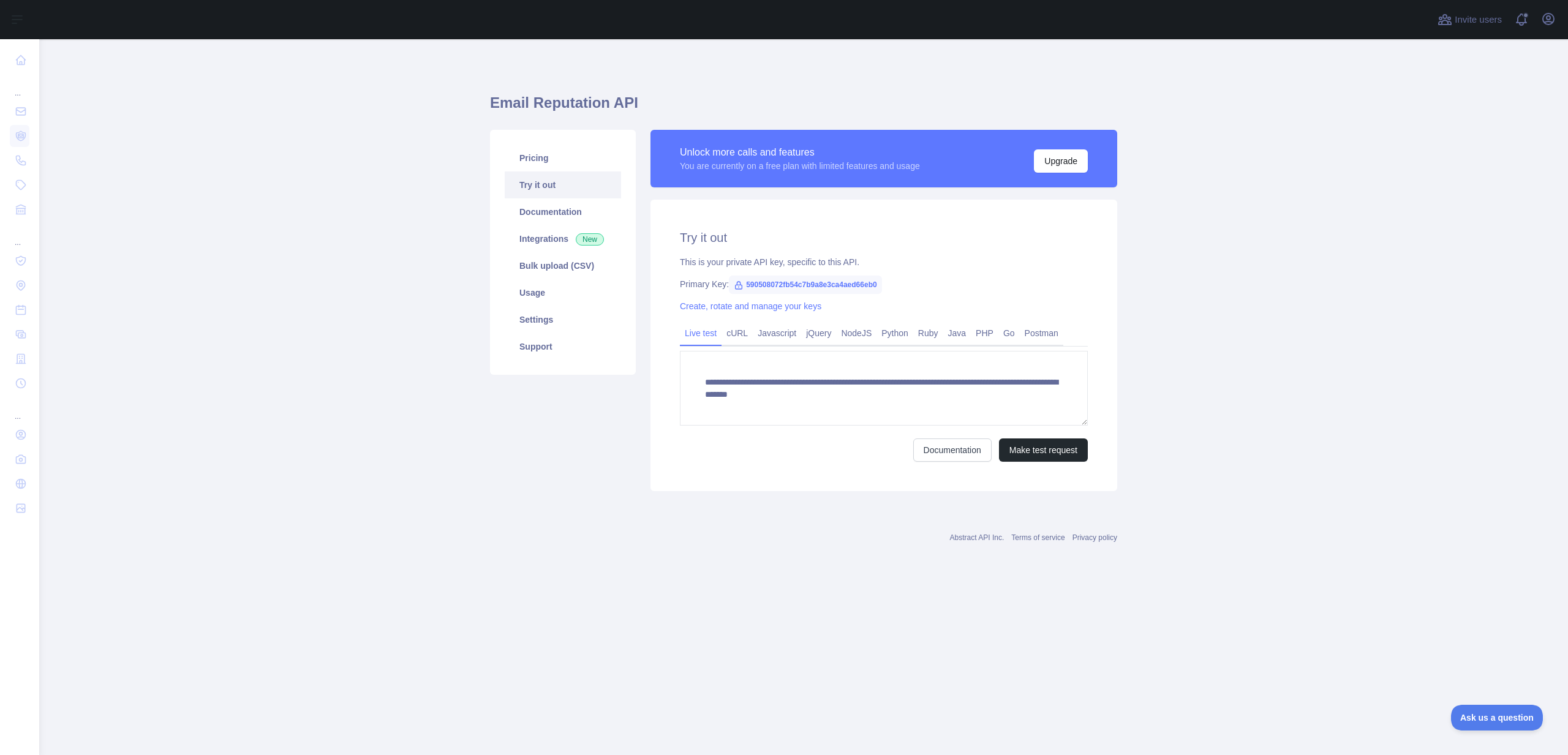
click at [820, 281] on span "590508072fb54c7b9a8e3ca4aed66eb0" at bounding box center [805, 285] width 153 height 18
copy span "590508072fb54c7b9a8e3ca4aed66eb0"
click at [1542, 22] on icon "button" at bounding box center [1548, 19] width 14 height 14
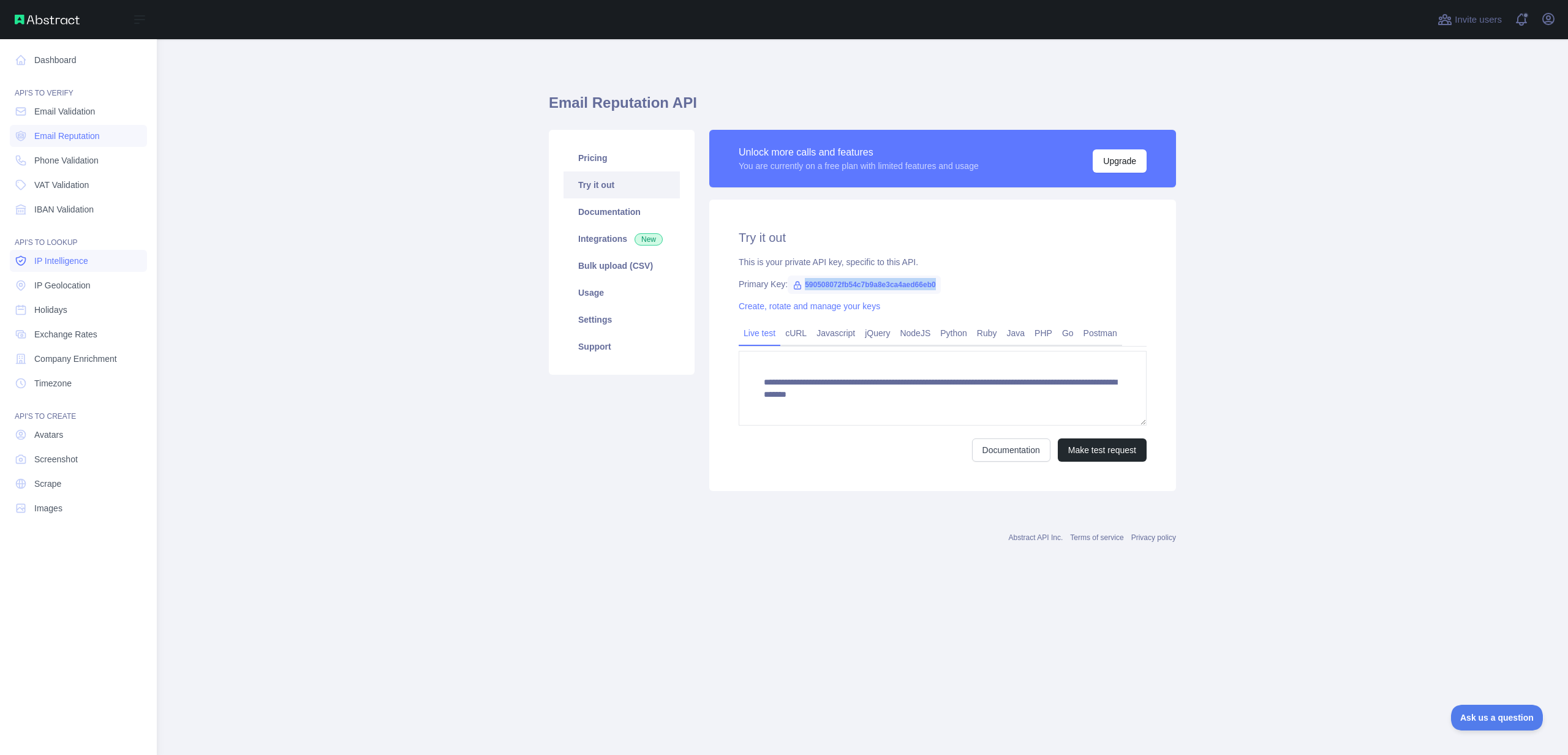
click at [77, 255] on span "IP Intelligence" at bounding box center [61, 261] width 54 height 12
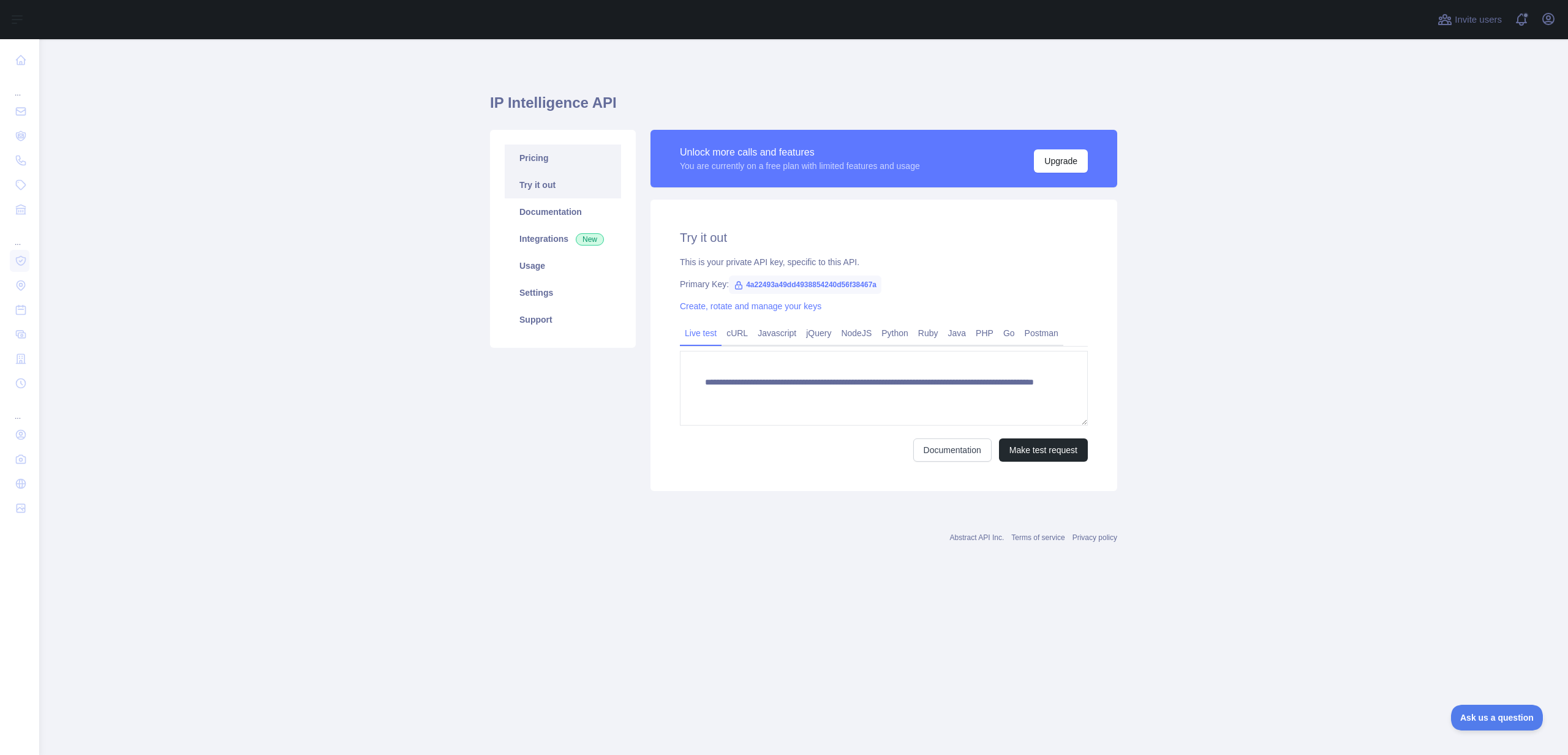
click at [557, 160] on link "Pricing" at bounding box center [562, 158] width 116 height 27
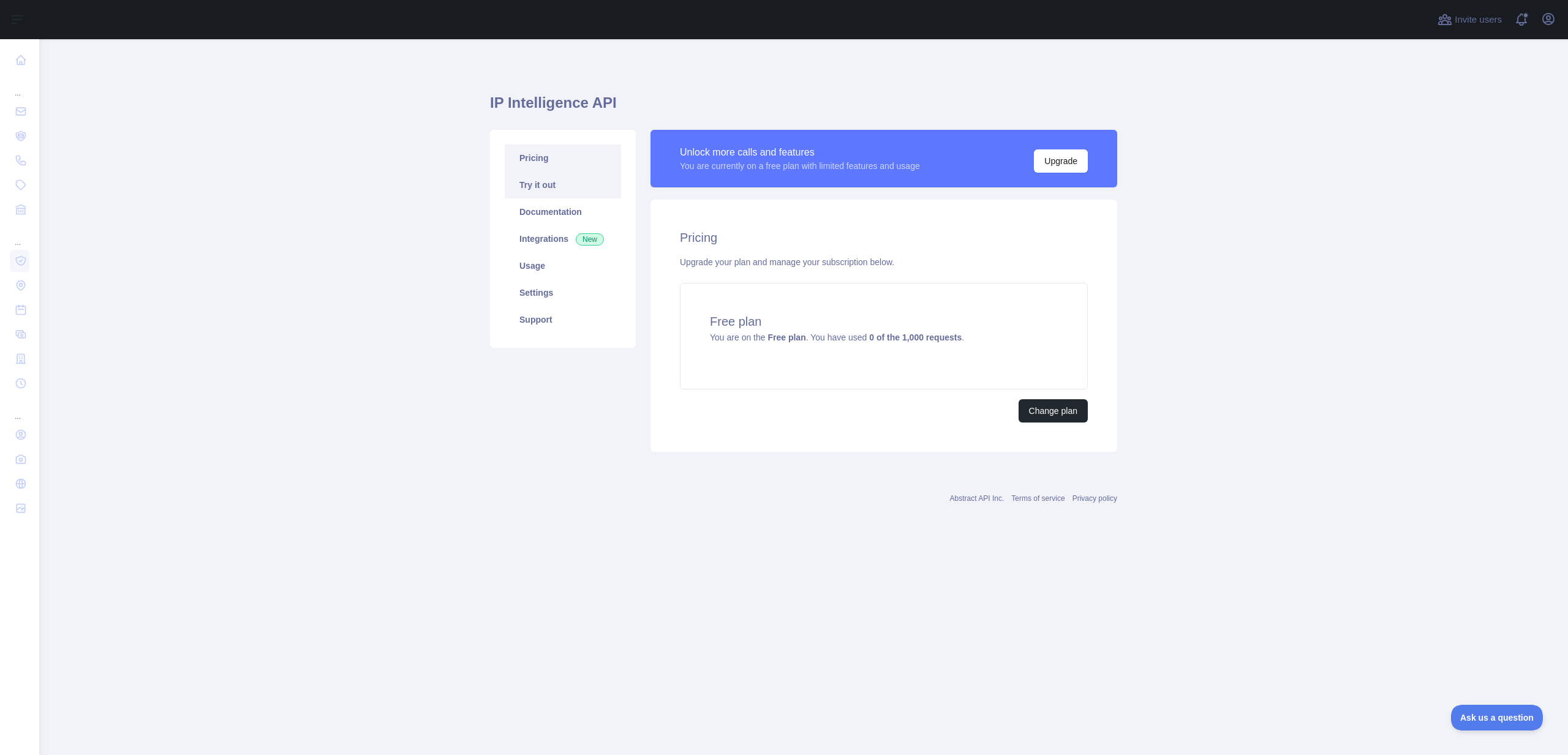
click at [555, 182] on link "Try it out" at bounding box center [562, 185] width 116 height 27
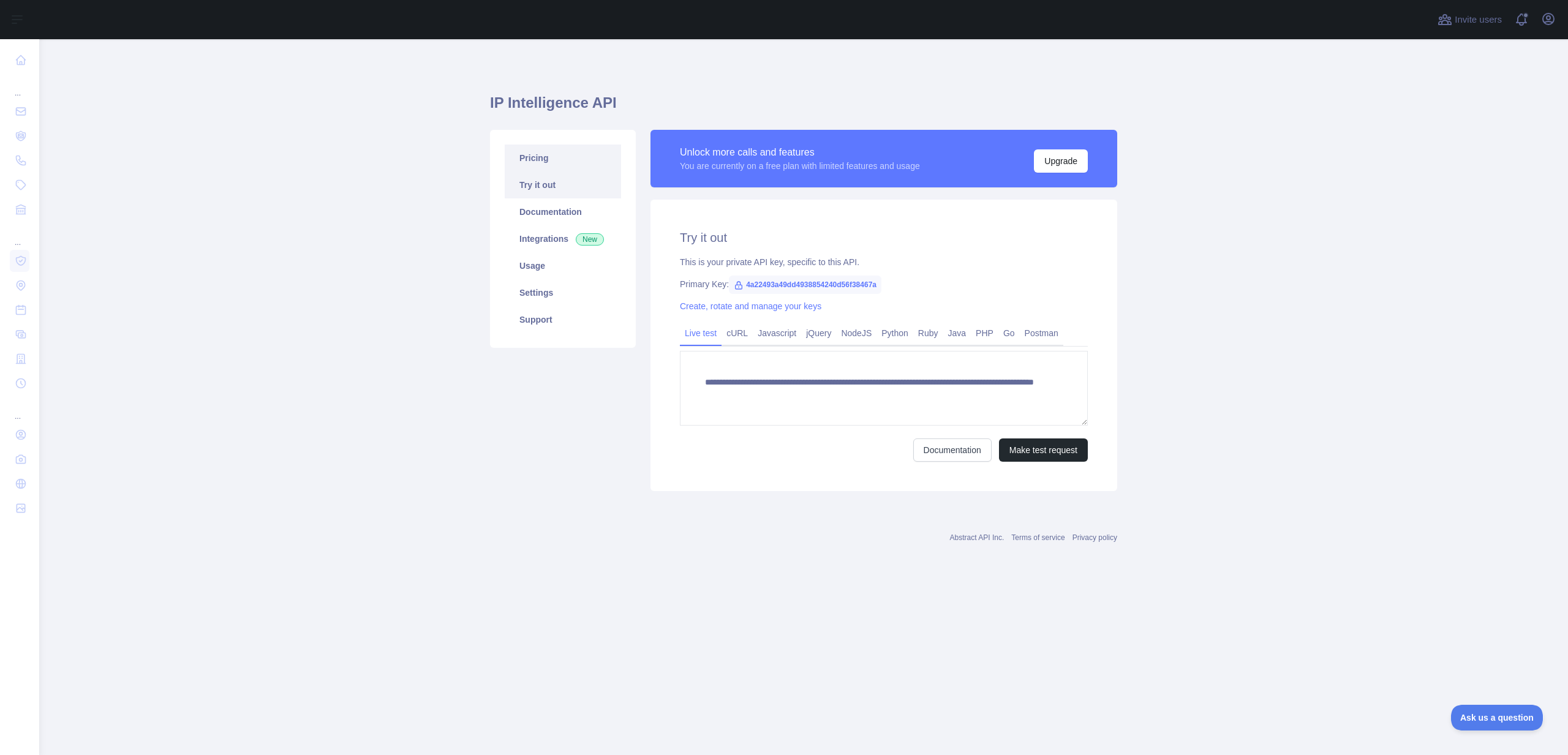
click at [555, 160] on link "Pricing" at bounding box center [562, 158] width 116 height 27
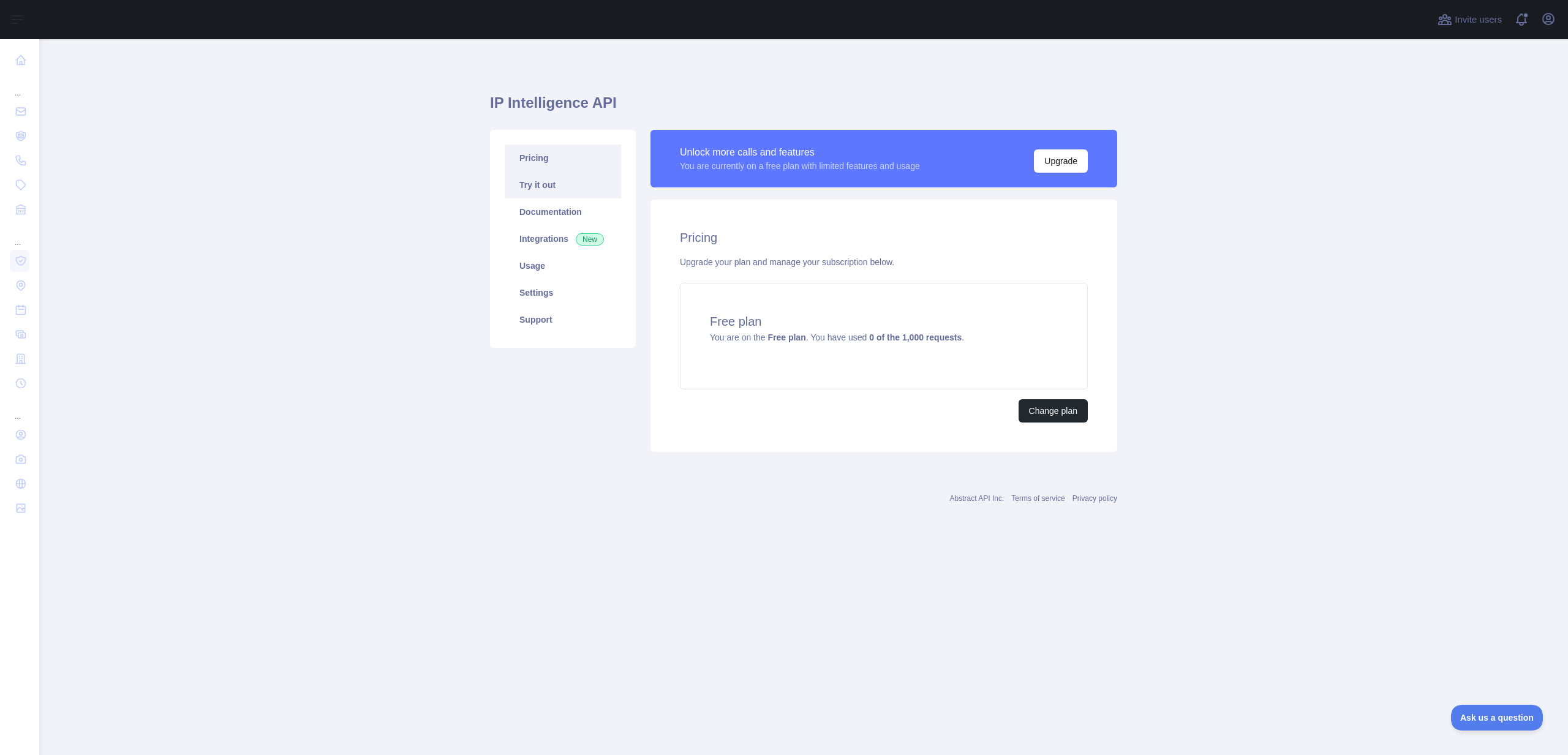
click at [557, 183] on link "Try it out" at bounding box center [562, 185] width 116 height 27
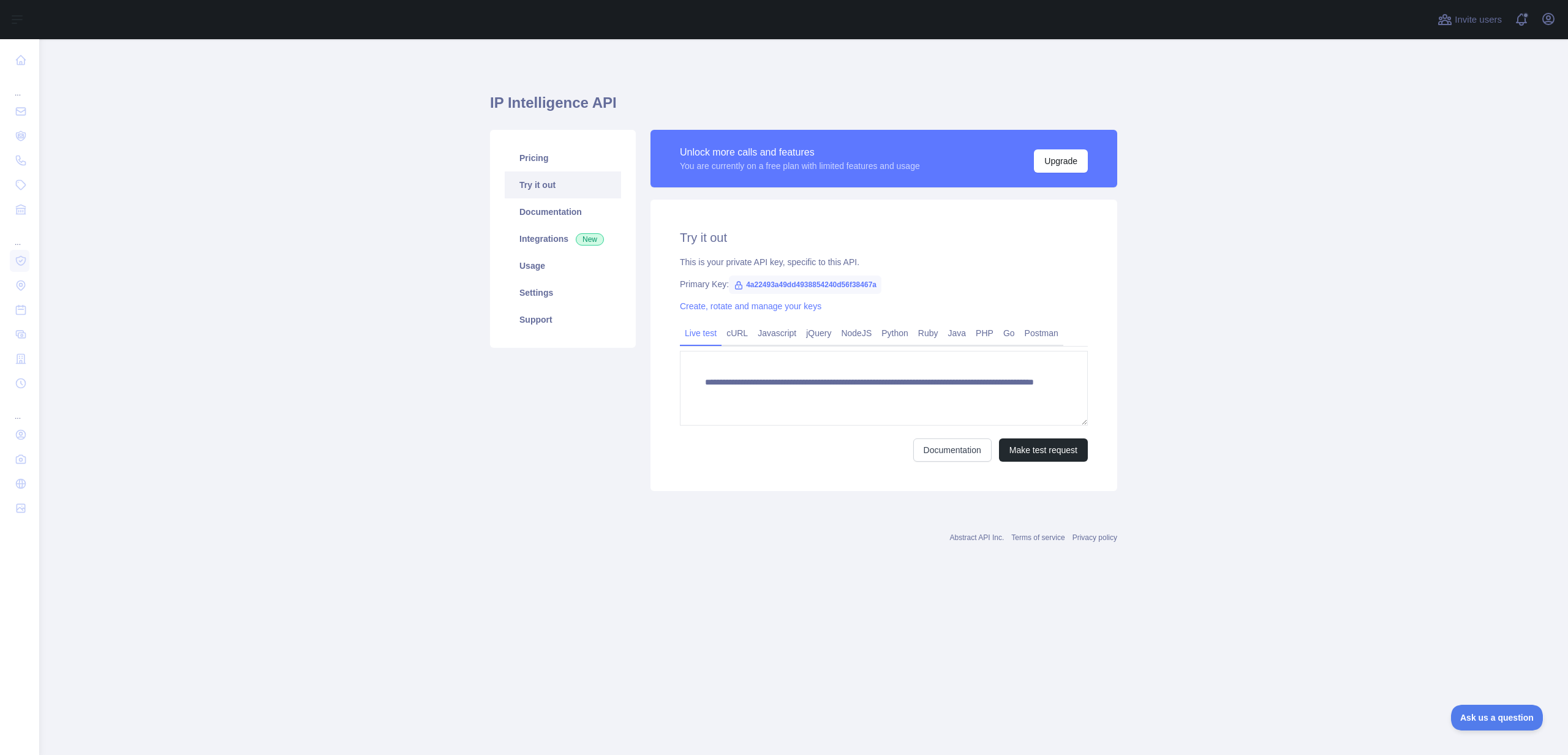
click at [818, 283] on span "4a22493a49dd4938854240d56f38467a" at bounding box center [805, 285] width 152 height 18
click at [817, 283] on span "4a22493a49dd4938854240d56f38467a" at bounding box center [805, 285] width 152 height 18
copy span "4a22493a49dd4938854240d56f38467a"
click at [545, 167] on link "Pricing" at bounding box center [562, 158] width 116 height 27
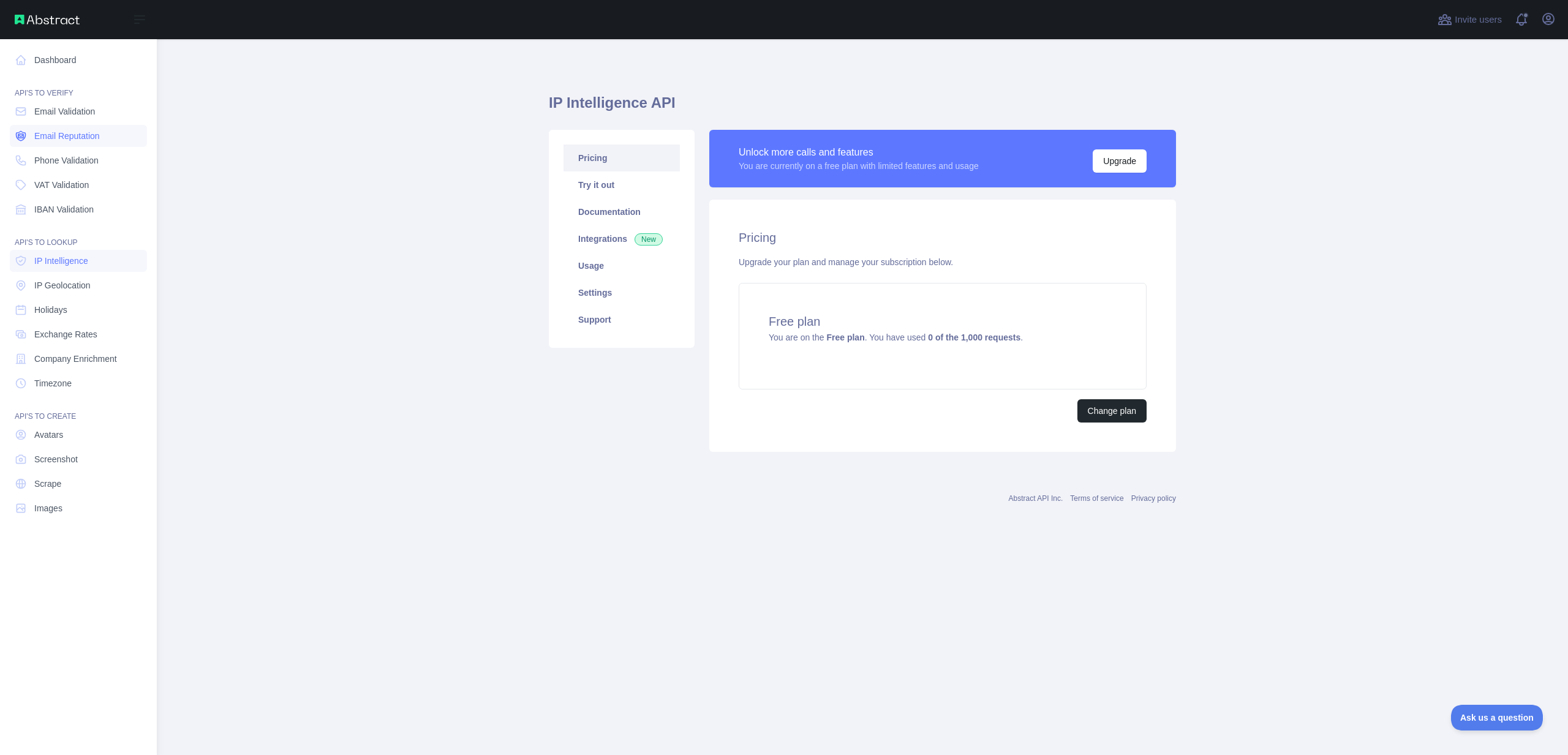
click at [60, 138] on span "Email Reputation" at bounding box center [67, 136] width 66 height 12
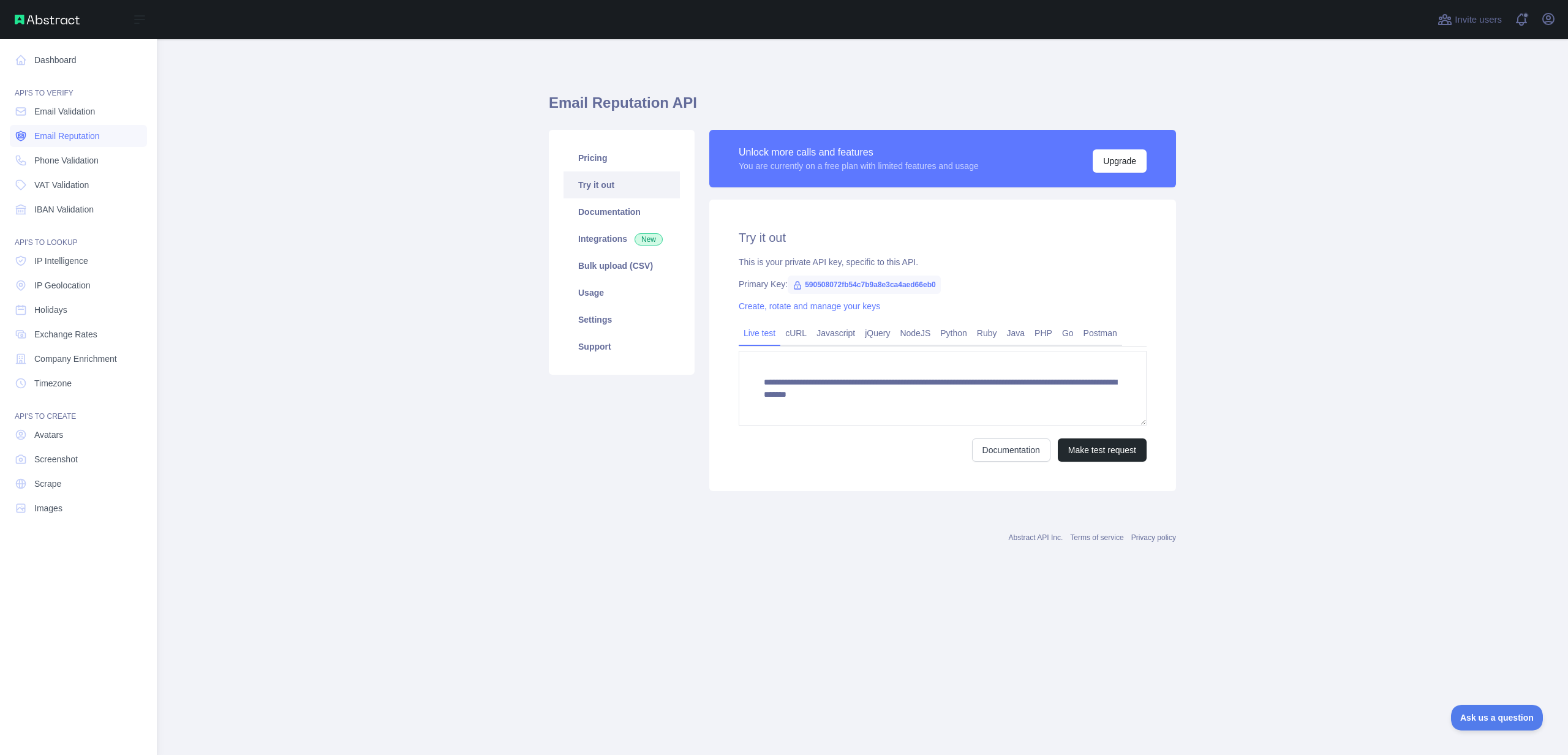
click at [76, 140] on span "Email Reputation" at bounding box center [67, 136] width 66 height 12
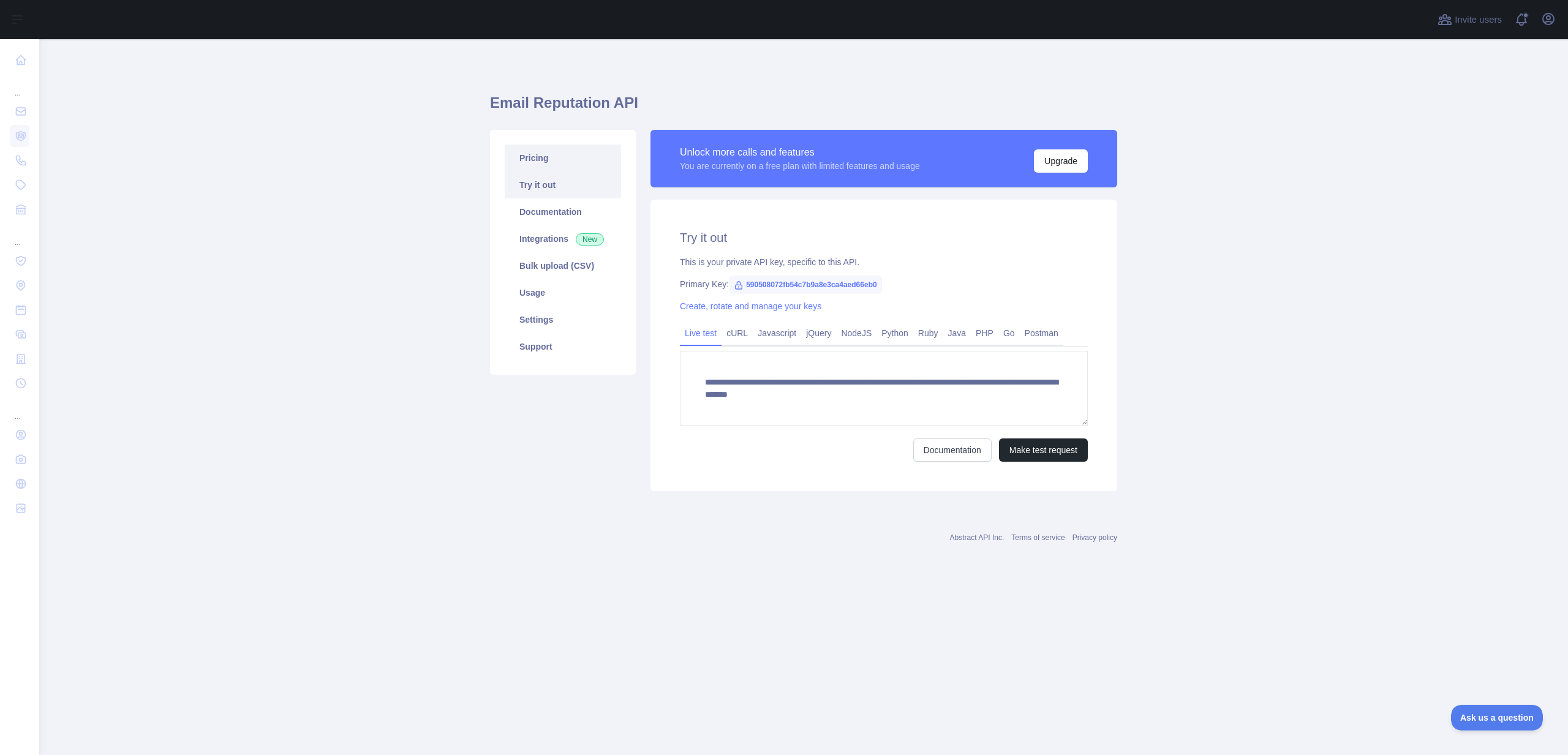
click at [545, 154] on link "Pricing" at bounding box center [562, 158] width 116 height 27
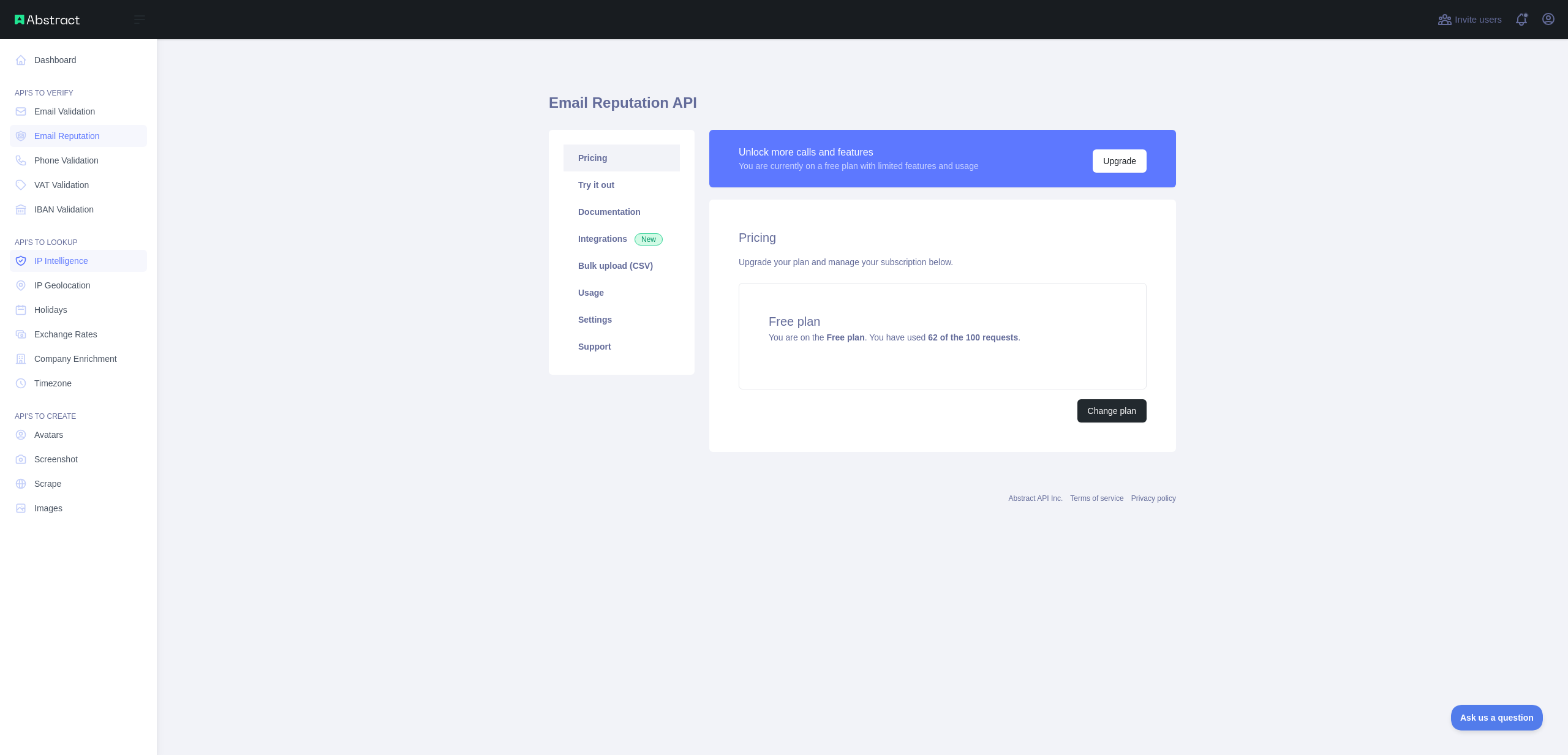
click at [45, 268] on link "IP Intelligence" at bounding box center [78, 261] width 137 height 22
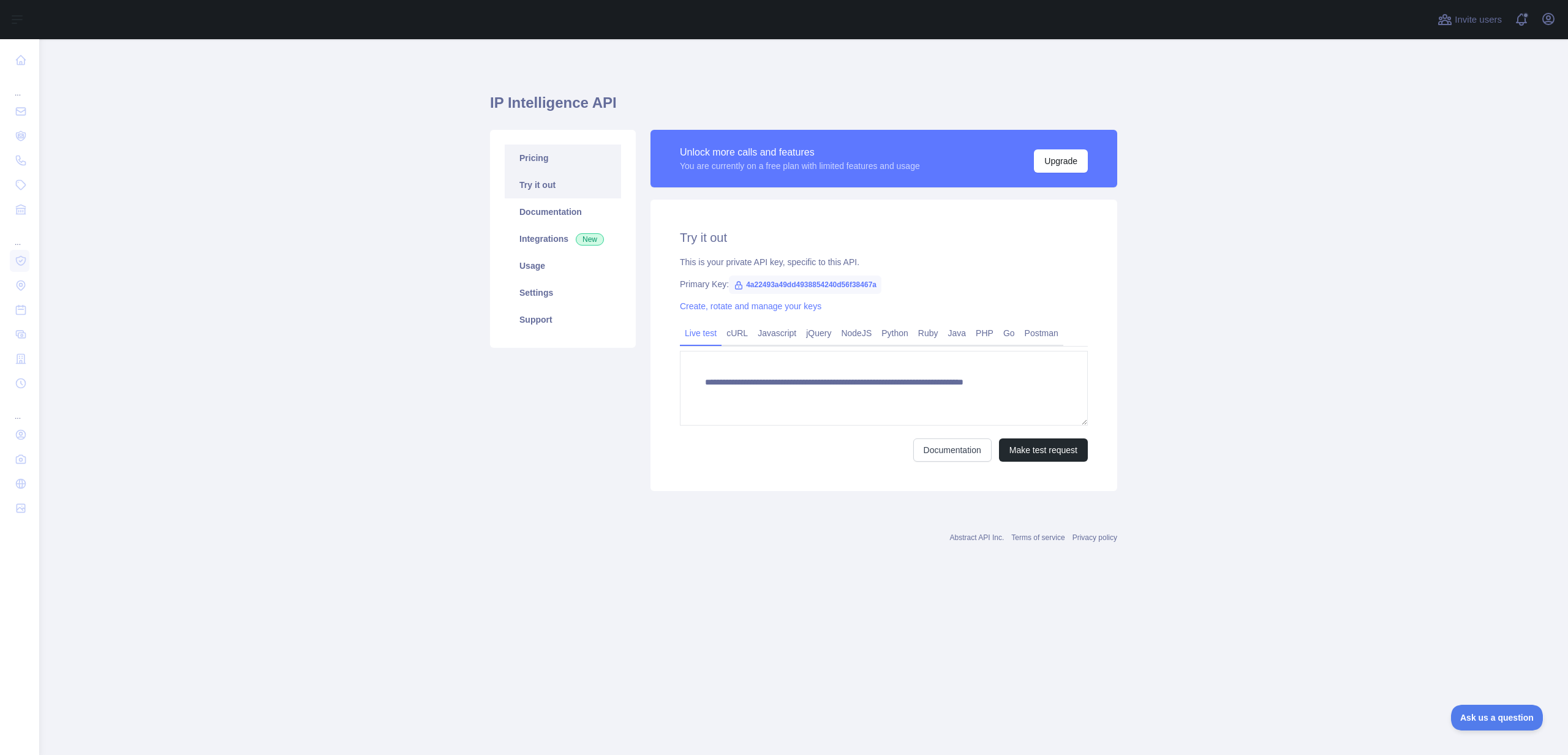
click at [541, 168] on link "Pricing" at bounding box center [562, 158] width 116 height 27
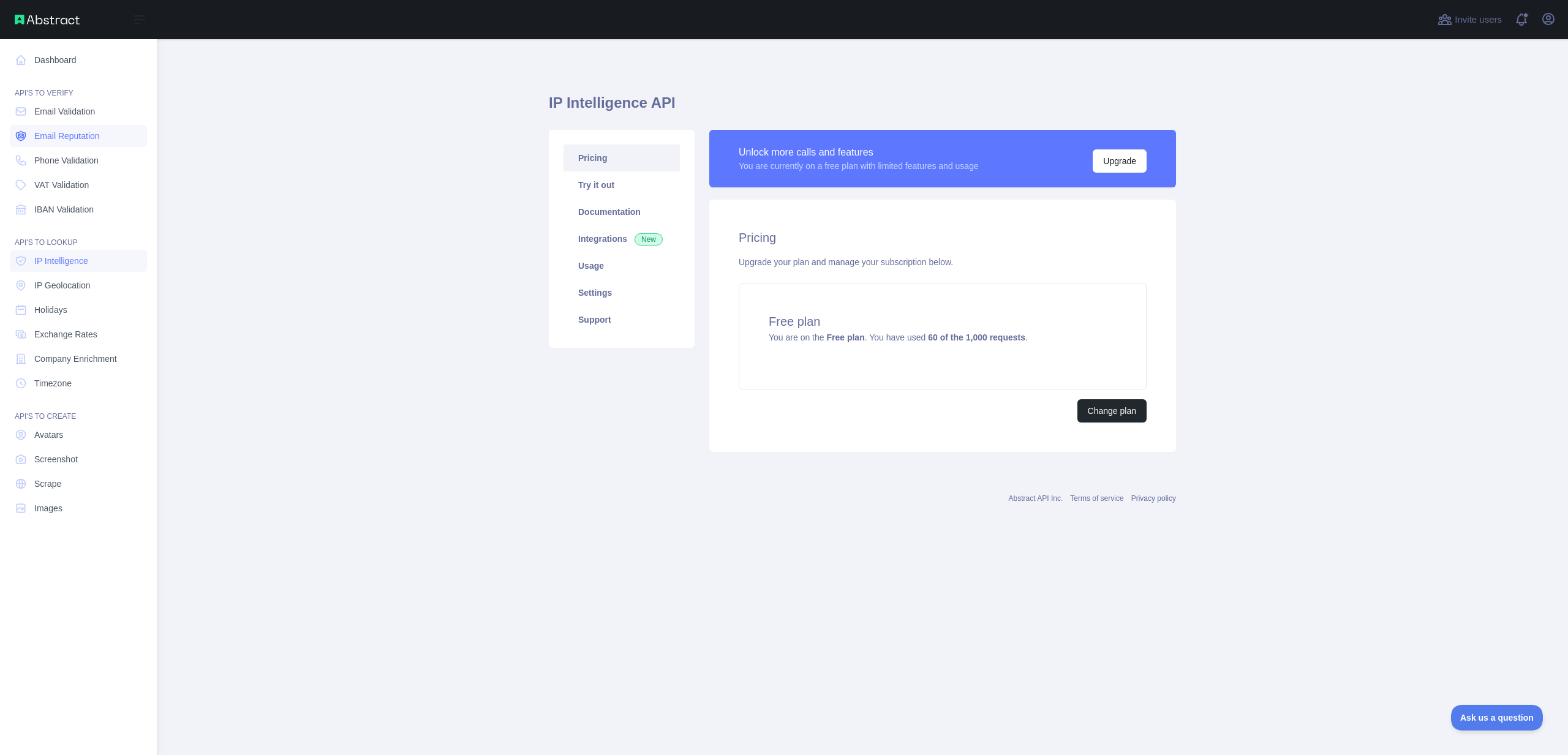
click at [40, 139] on span "Email Reputation" at bounding box center [67, 136] width 66 height 12
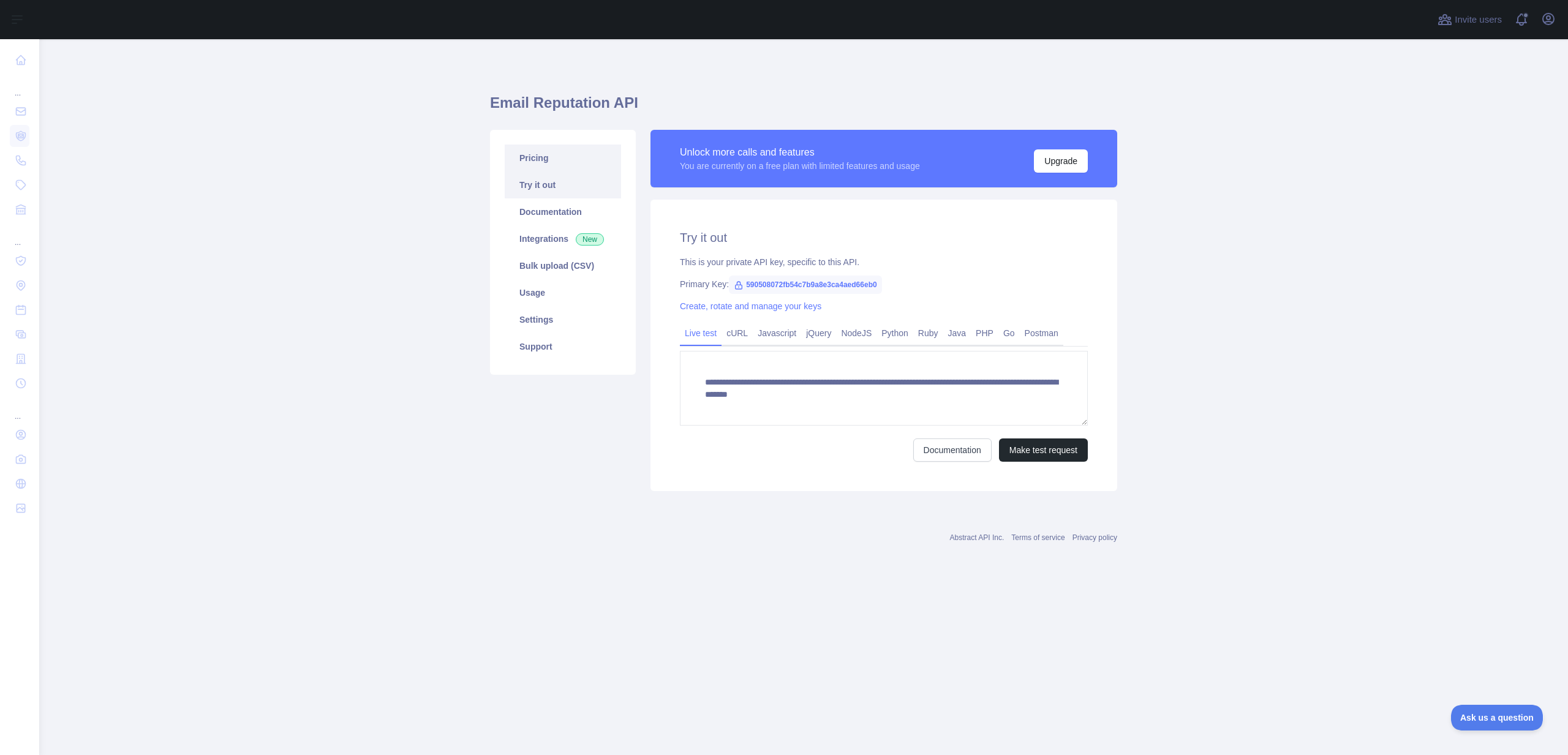
click at [535, 170] on link "Pricing" at bounding box center [562, 158] width 116 height 27
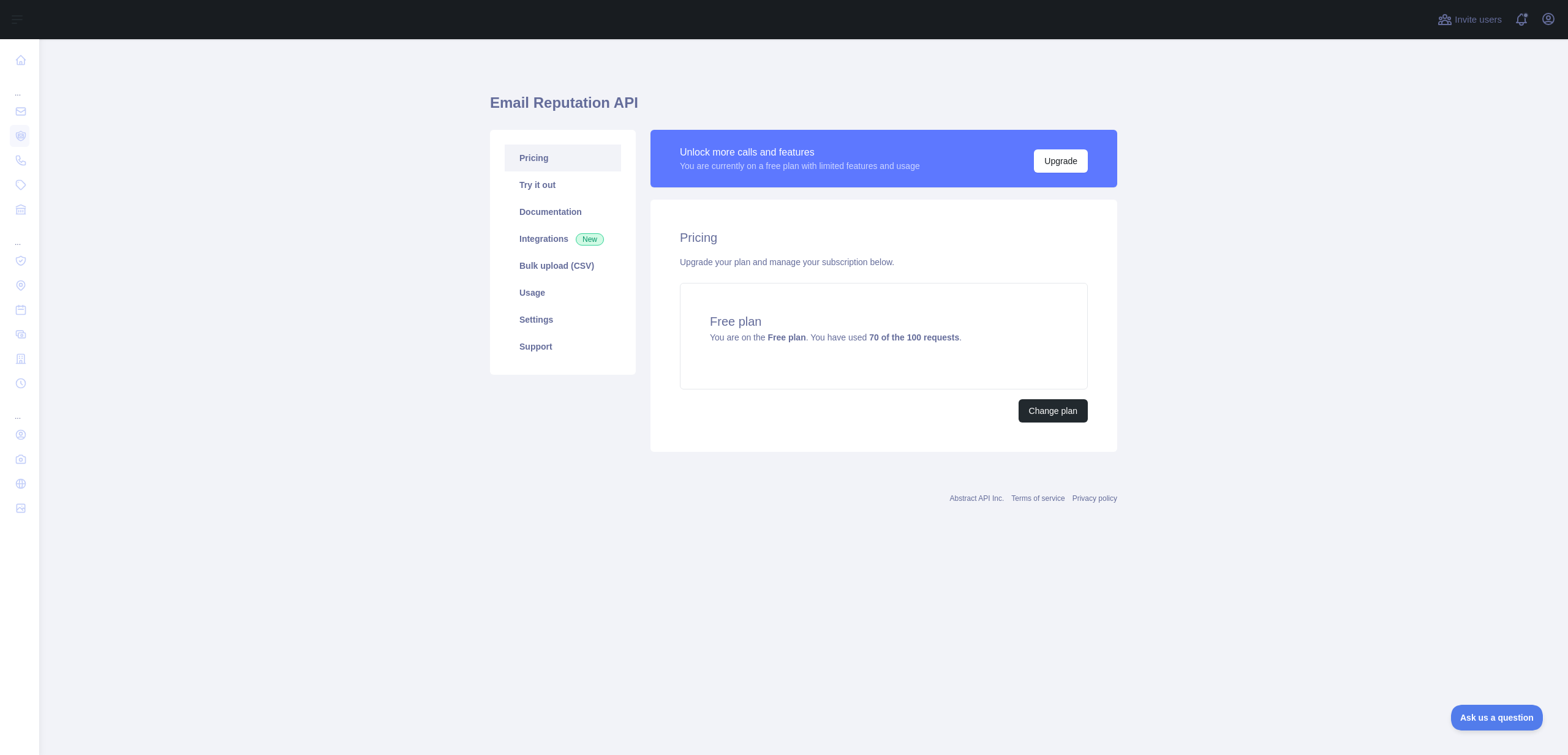
click at [248, 282] on main "Email Reputation API Pricing Try it out Documentation Integrations New Bulk upl…" at bounding box center [804, 397] width 1529 height 716
click at [548, 154] on link "Pricing" at bounding box center [562, 158] width 116 height 27
click at [444, 461] on main "Email Reputation API Pricing Try it out Documentation Integrations New Bulk upl…" at bounding box center [804, 397] width 1529 height 716
click at [560, 188] on link "Try it out" at bounding box center [562, 185] width 116 height 27
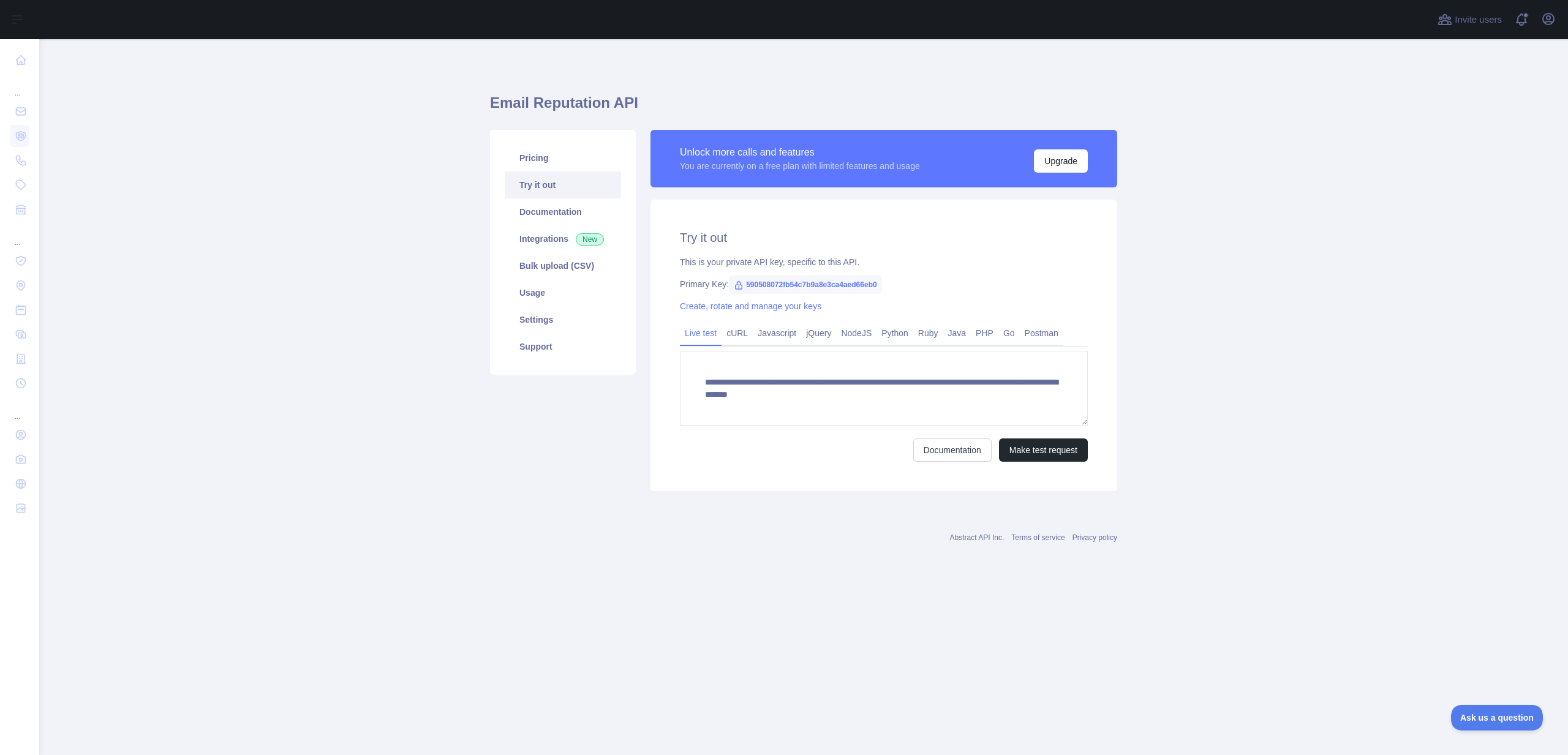
click at [827, 281] on span "590508072fb54c7b9a8e3ca4aed66eb0" at bounding box center [805, 285] width 153 height 18
copy span "590508072fb54c7b9a8e3ca4aed66eb0"
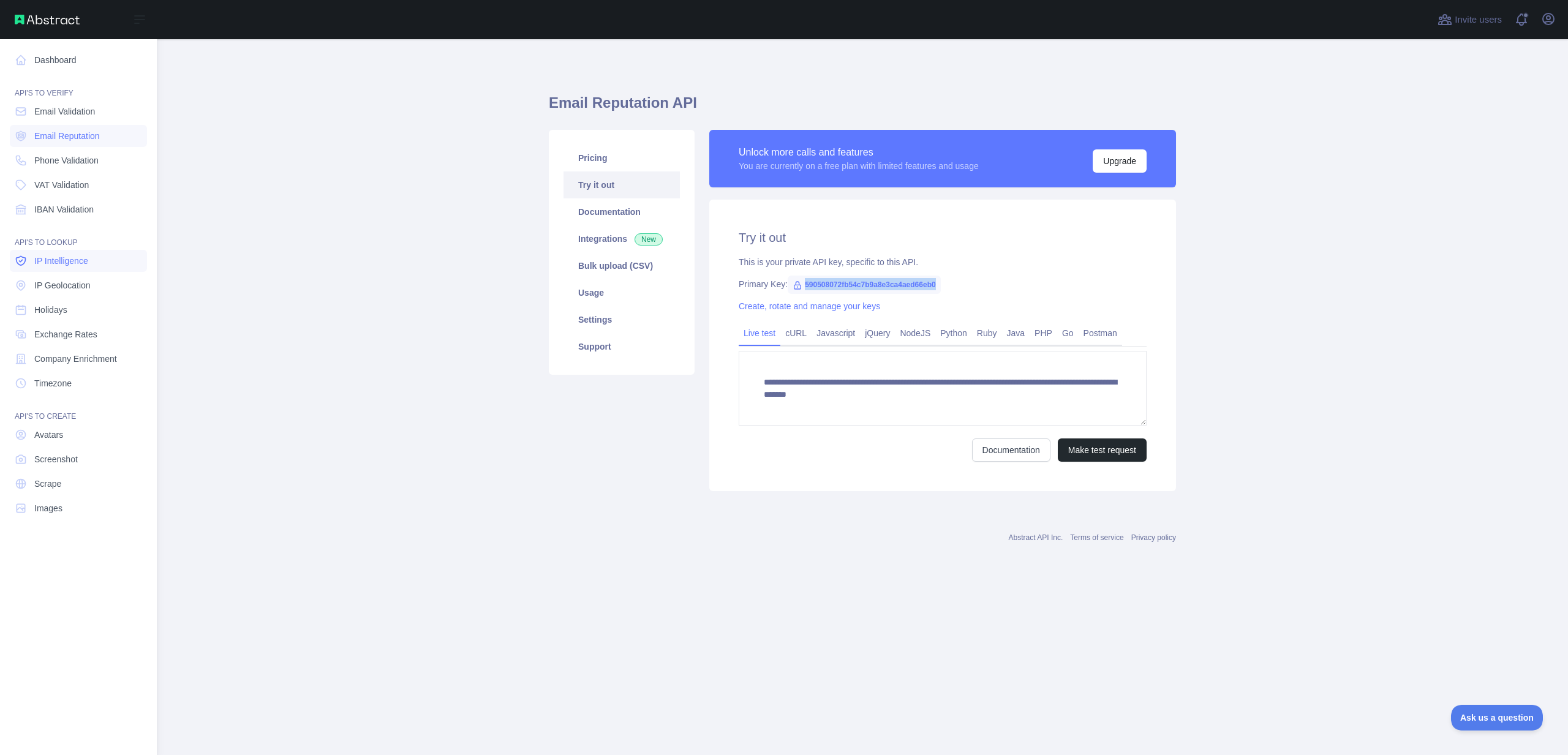
click at [50, 257] on span "IP Intelligence" at bounding box center [61, 261] width 54 height 12
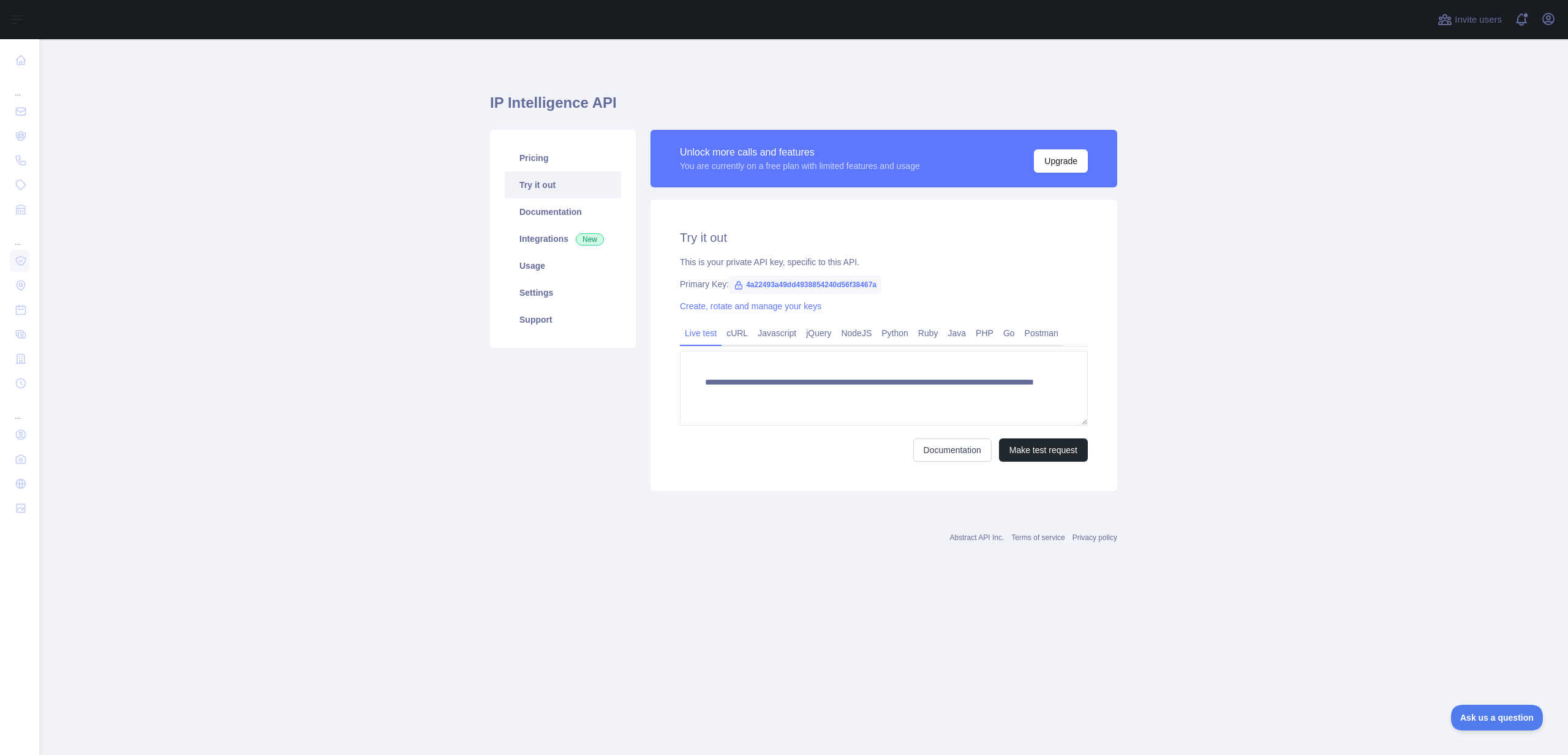
click at [841, 282] on span "4a22493a49dd4938854240d56f38467a" at bounding box center [805, 285] width 152 height 18
copy span "4a22493a49dd4938854240d56f38467a"
